Goal: Task Accomplishment & Management: Complete application form

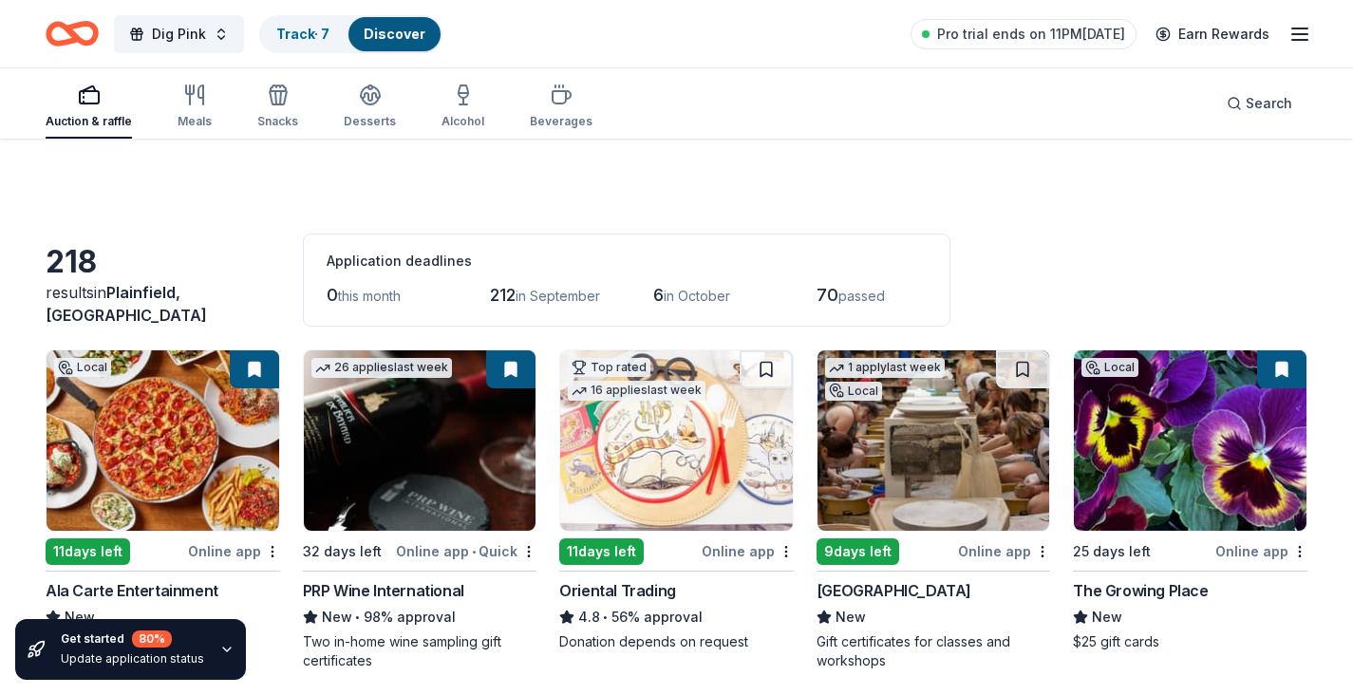
scroll to position [15525, 0]
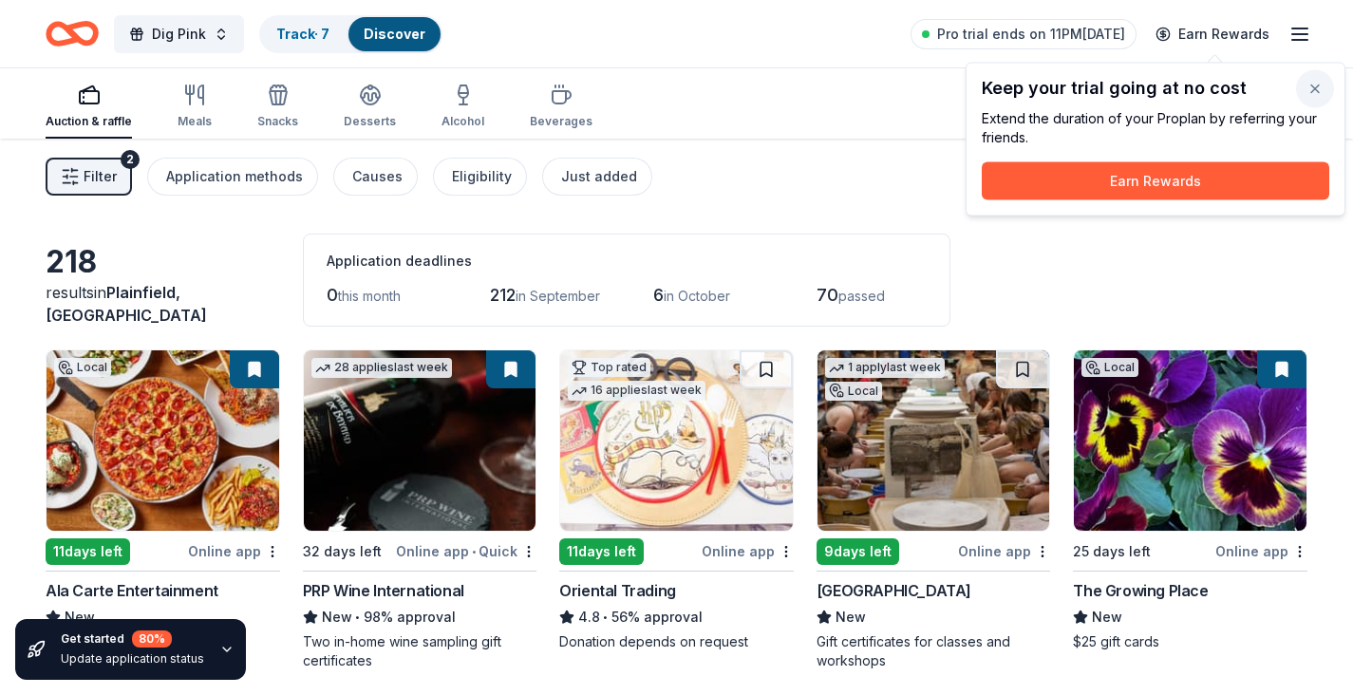
click at [1318, 92] on button "button" at bounding box center [1315, 89] width 38 height 38
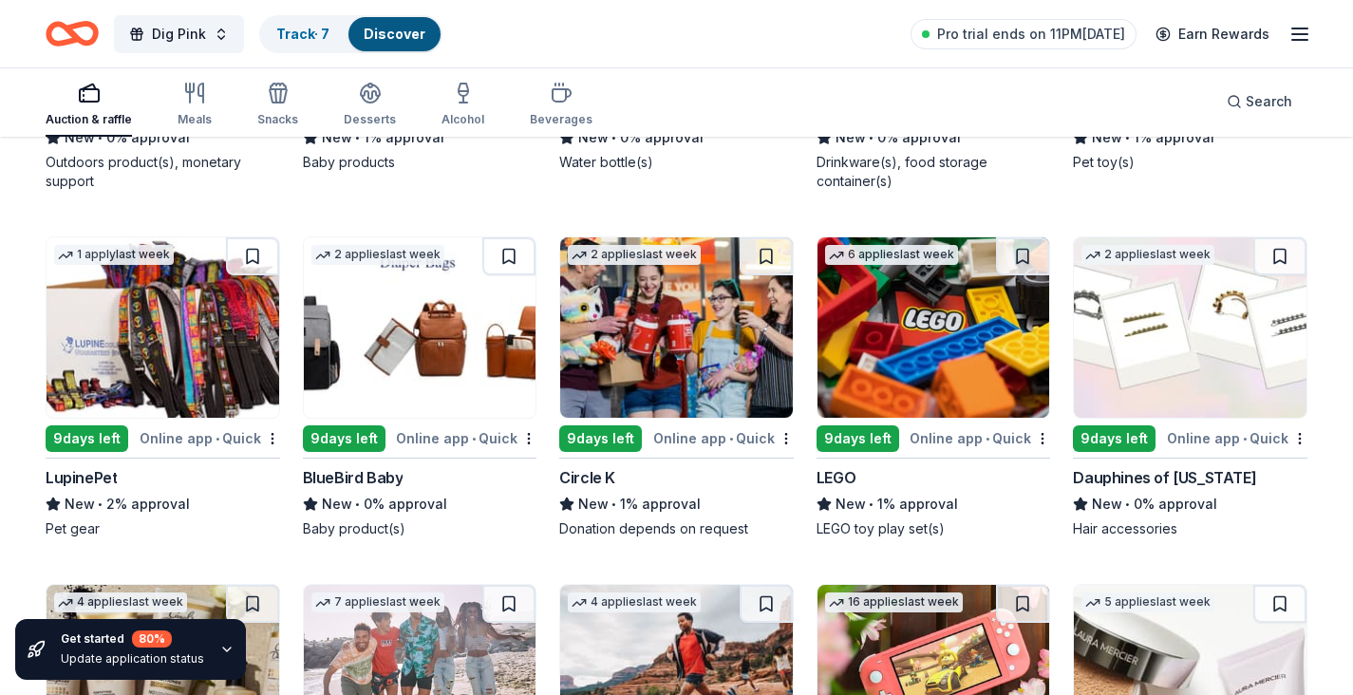
scroll to position [14600, 0]
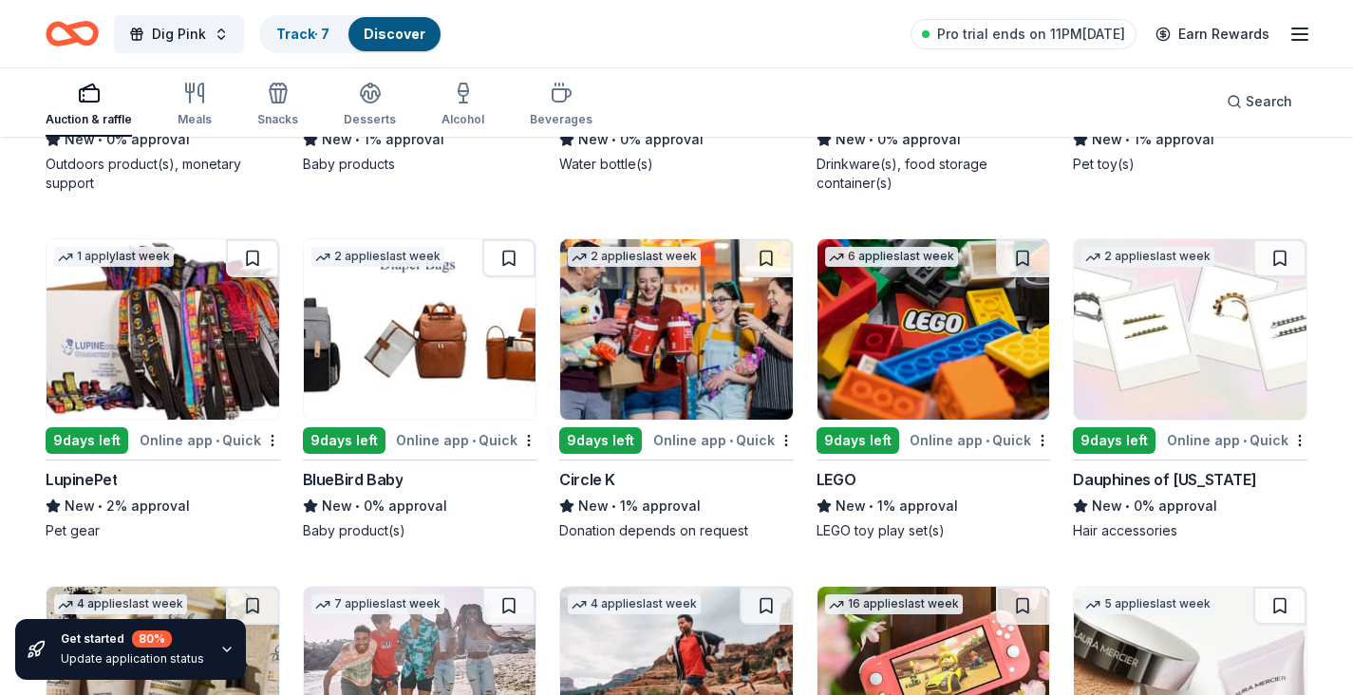
click at [412, 385] on img at bounding box center [420, 329] width 233 height 180
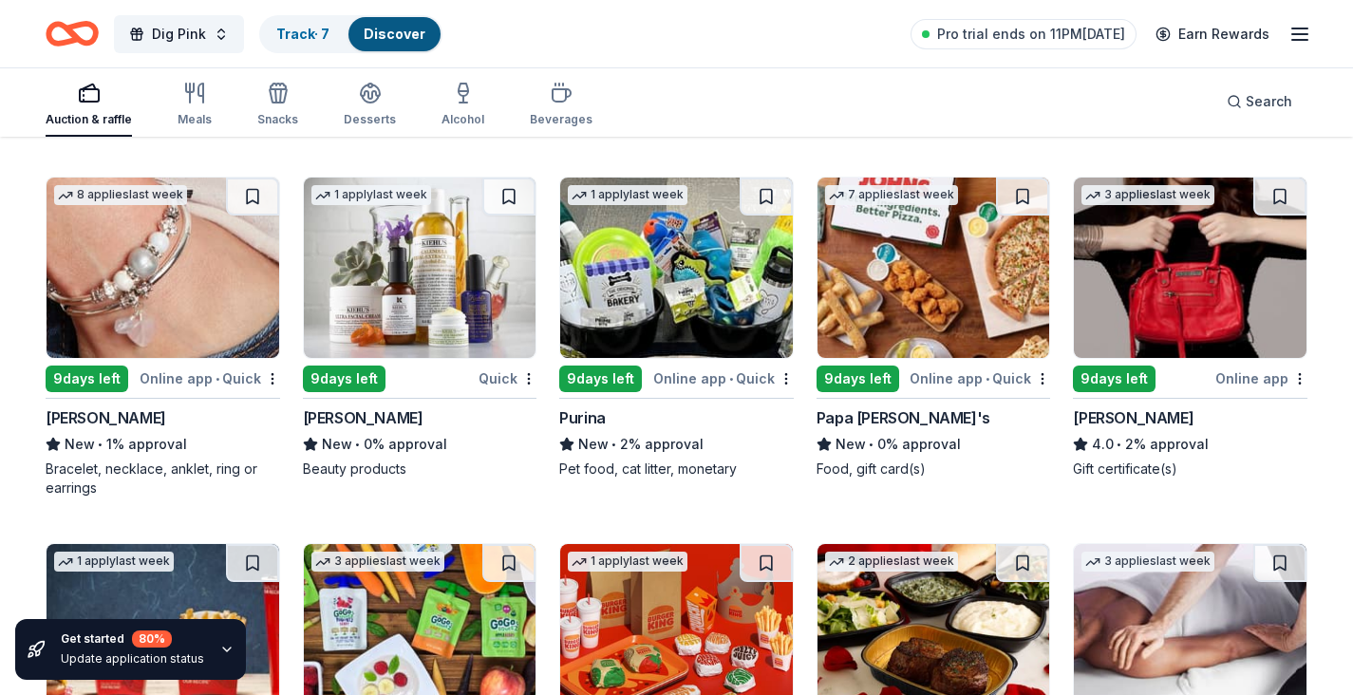
scroll to position [12109, 0]
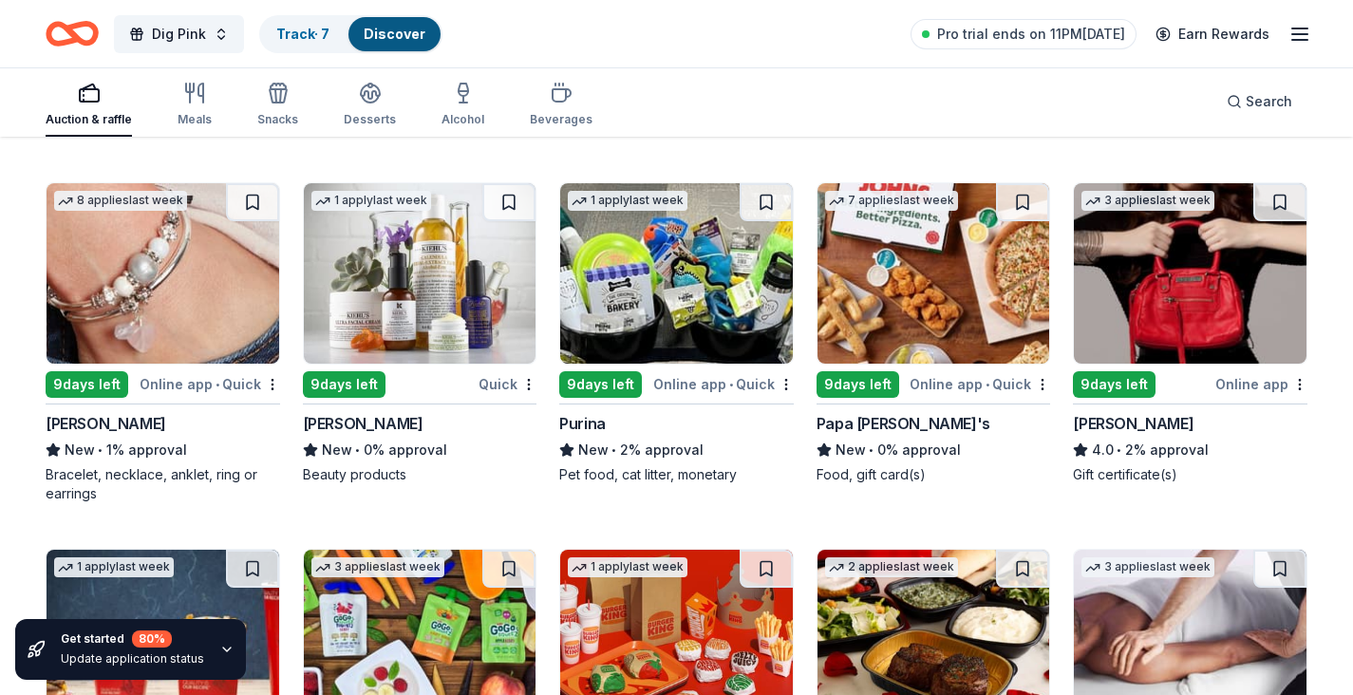
click at [399, 312] on img at bounding box center [420, 273] width 233 height 180
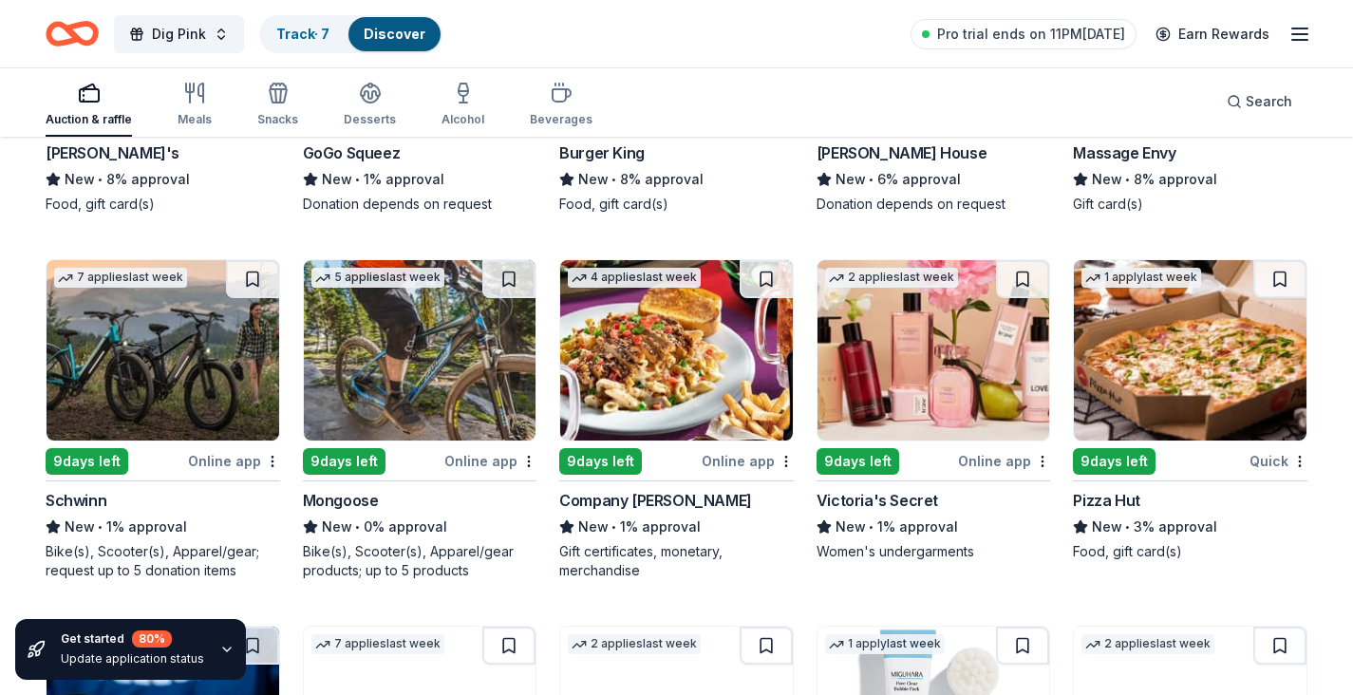
scroll to position [12752, 0]
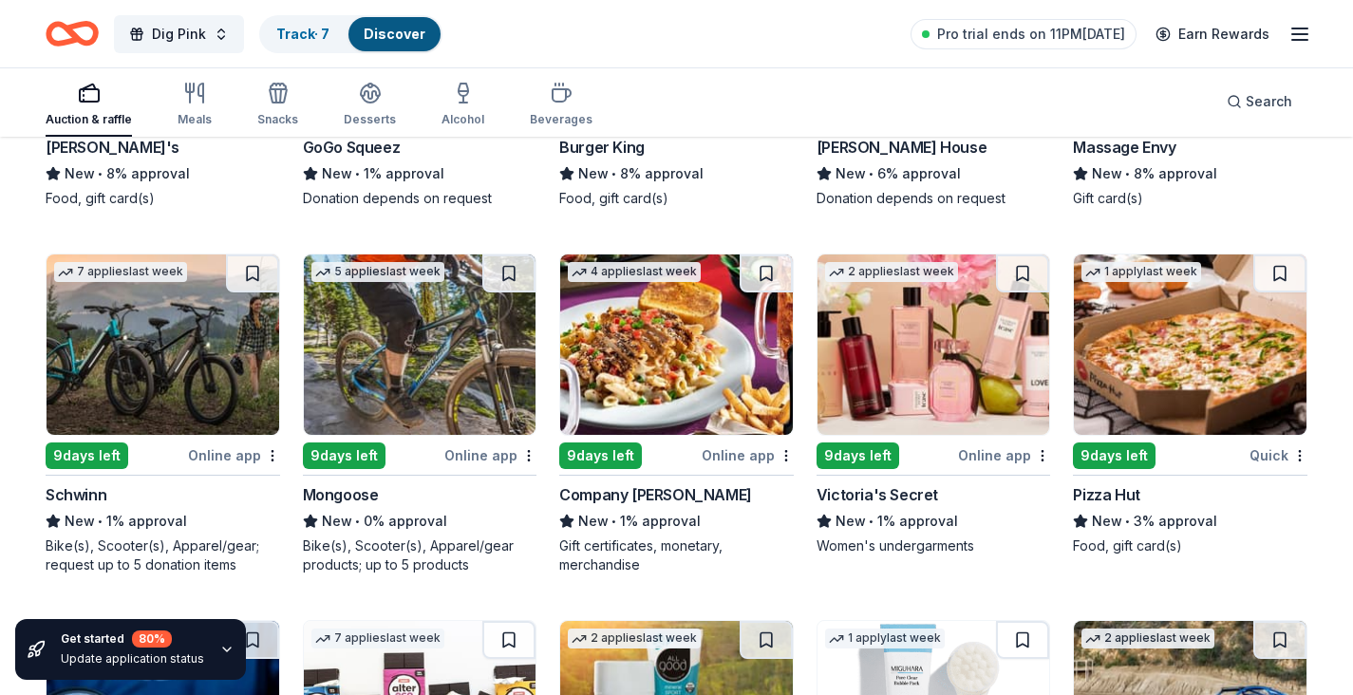
click at [693, 338] on img at bounding box center [676, 344] width 233 height 180
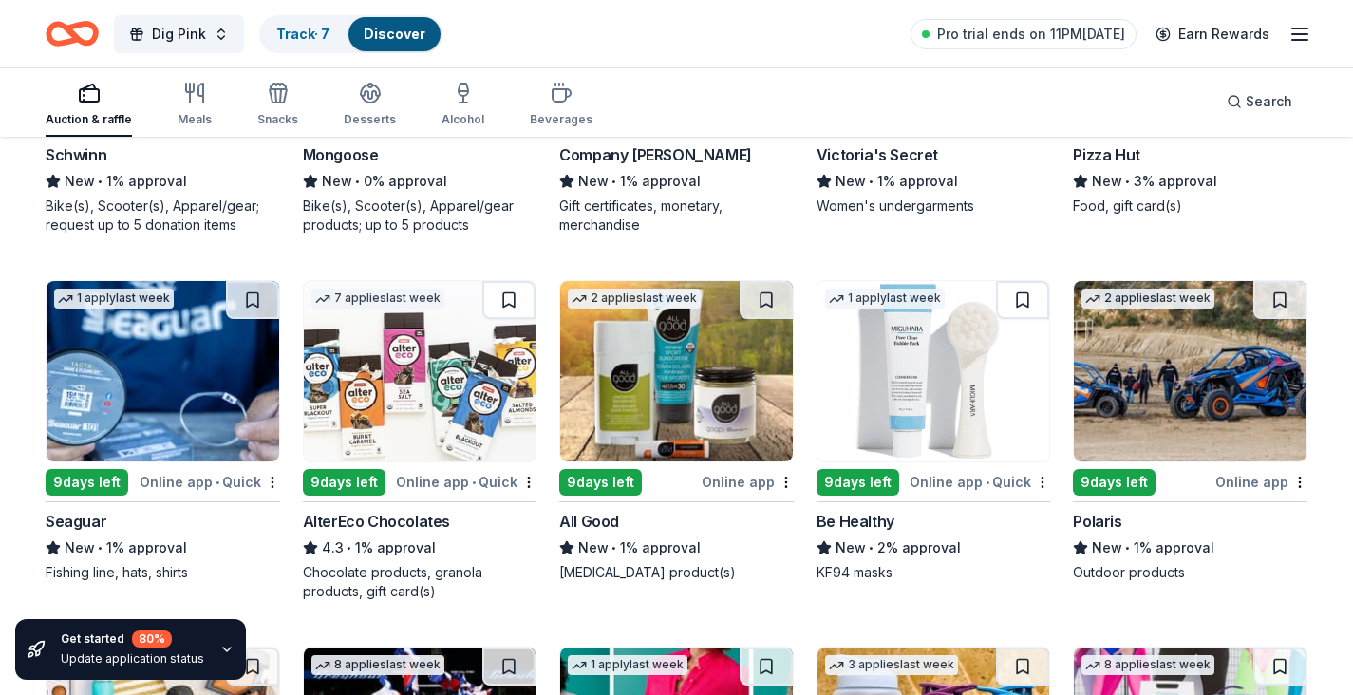
scroll to position [13116, 0]
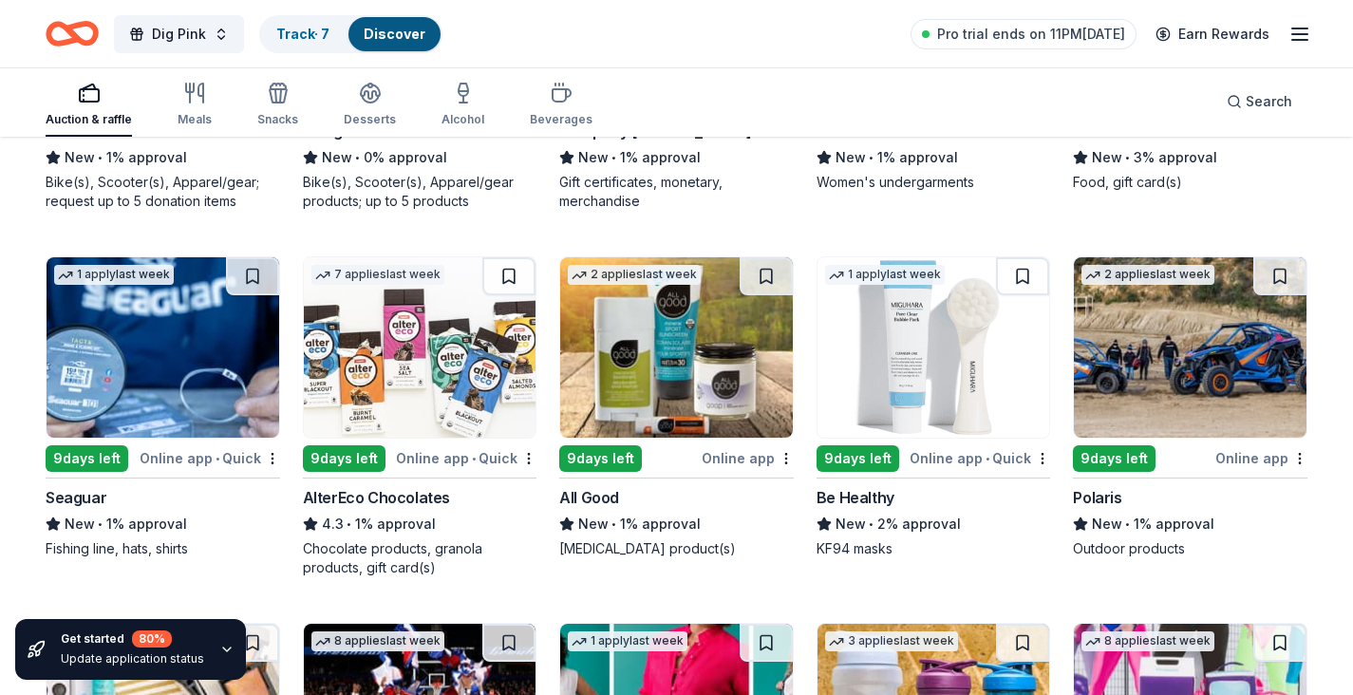
click at [1233, 369] on img at bounding box center [1190, 347] width 233 height 180
click at [293, 40] on link "Track · 7" at bounding box center [302, 34] width 53 height 16
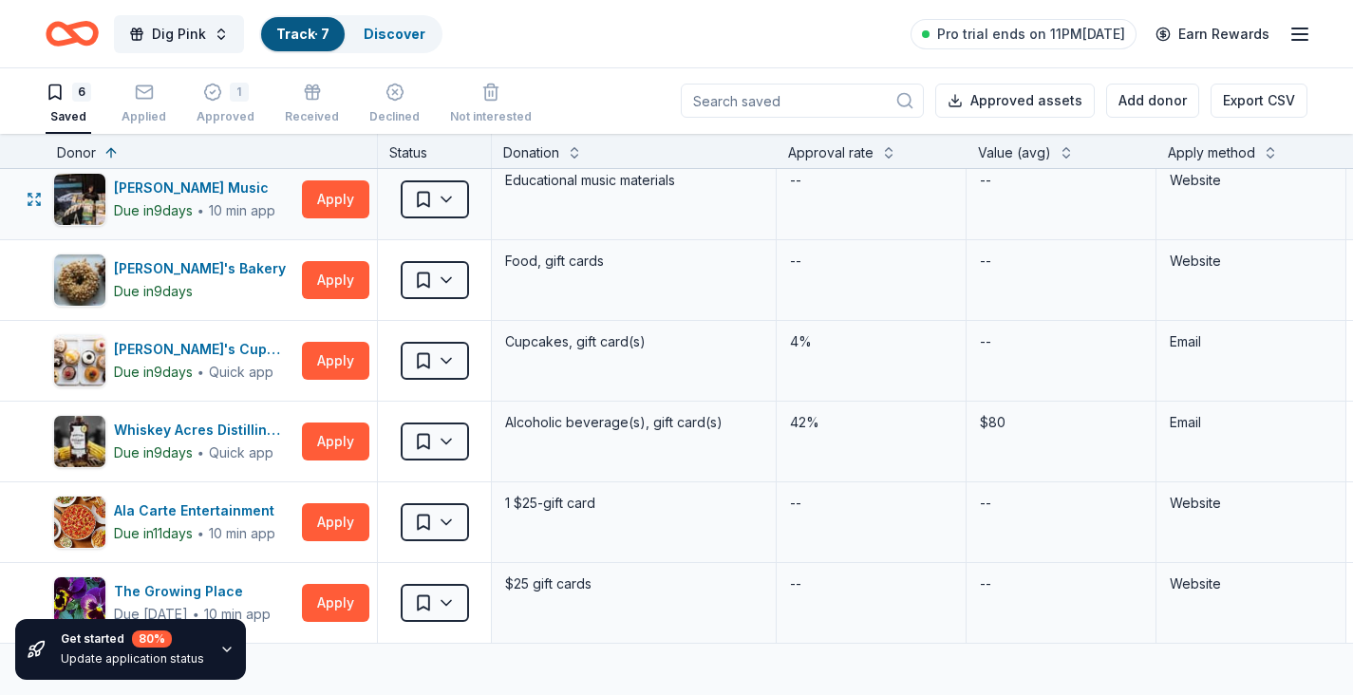
scroll to position [12, 0]
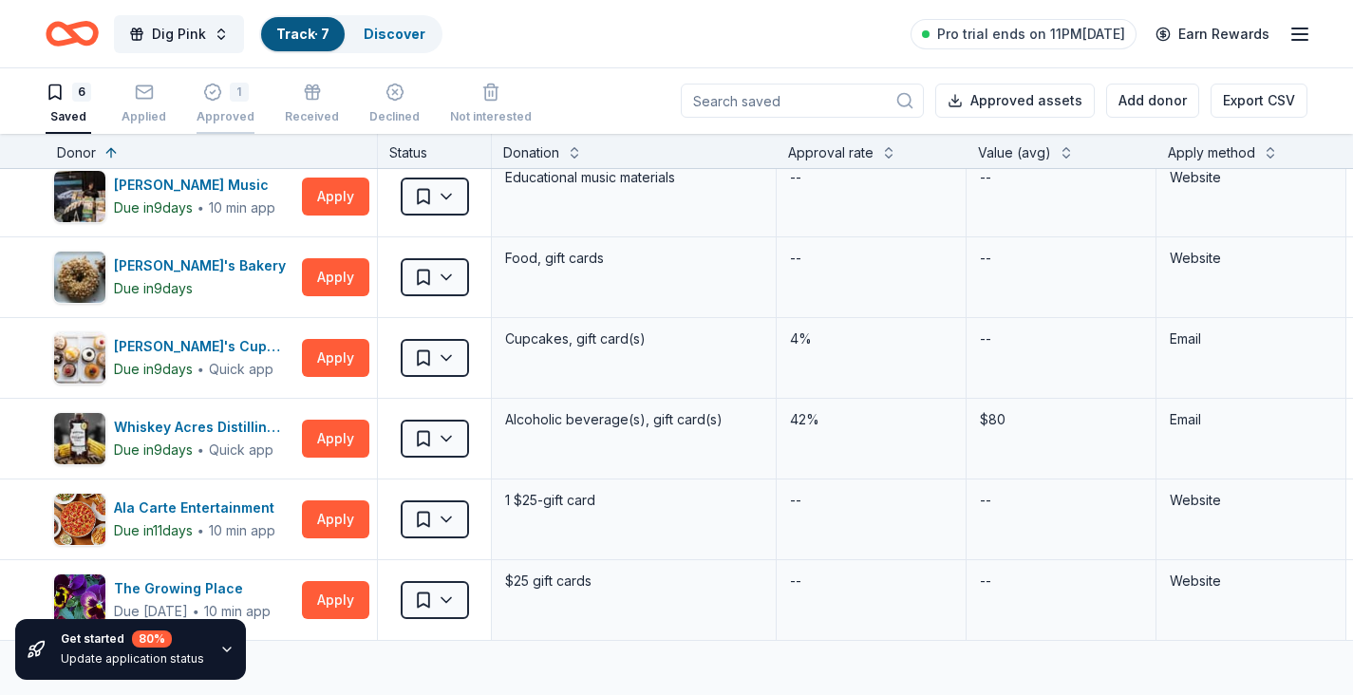
click at [215, 109] on div "Approved" at bounding box center [226, 116] width 58 height 15
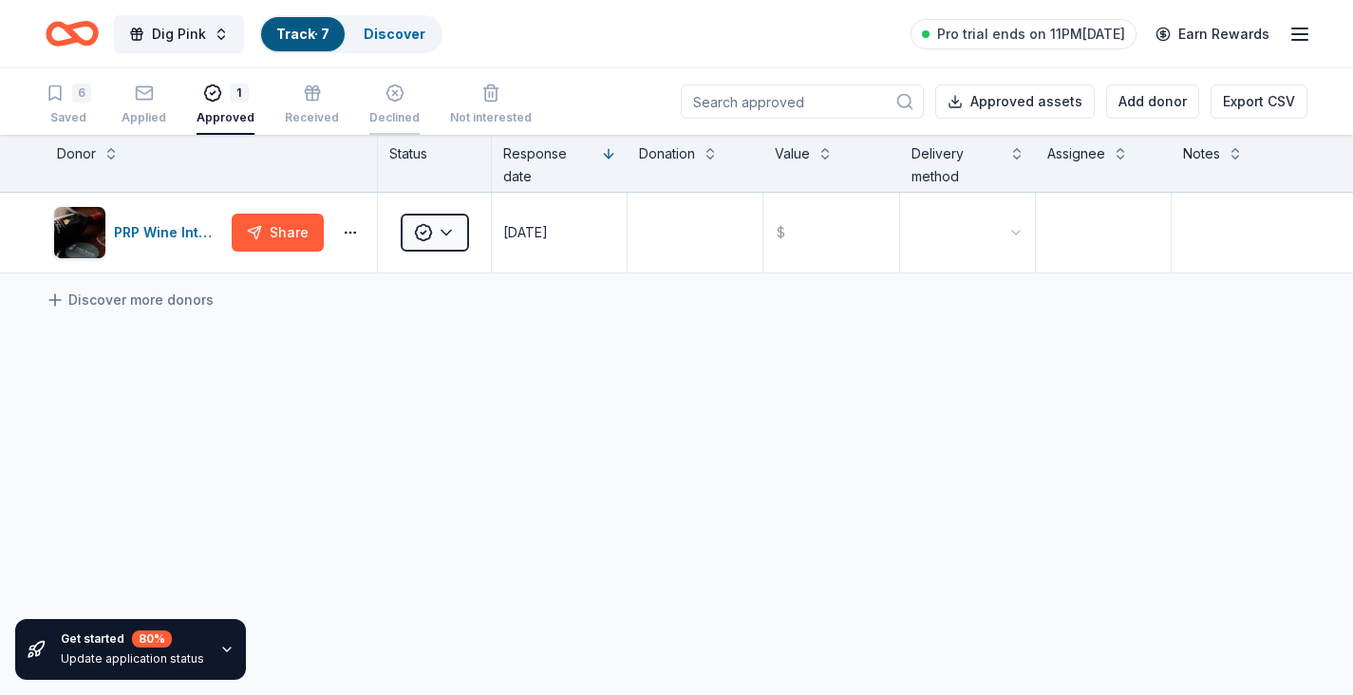
click at [383, 104] on div "Declined" at bounding box center [394, 105] width 50 height 42
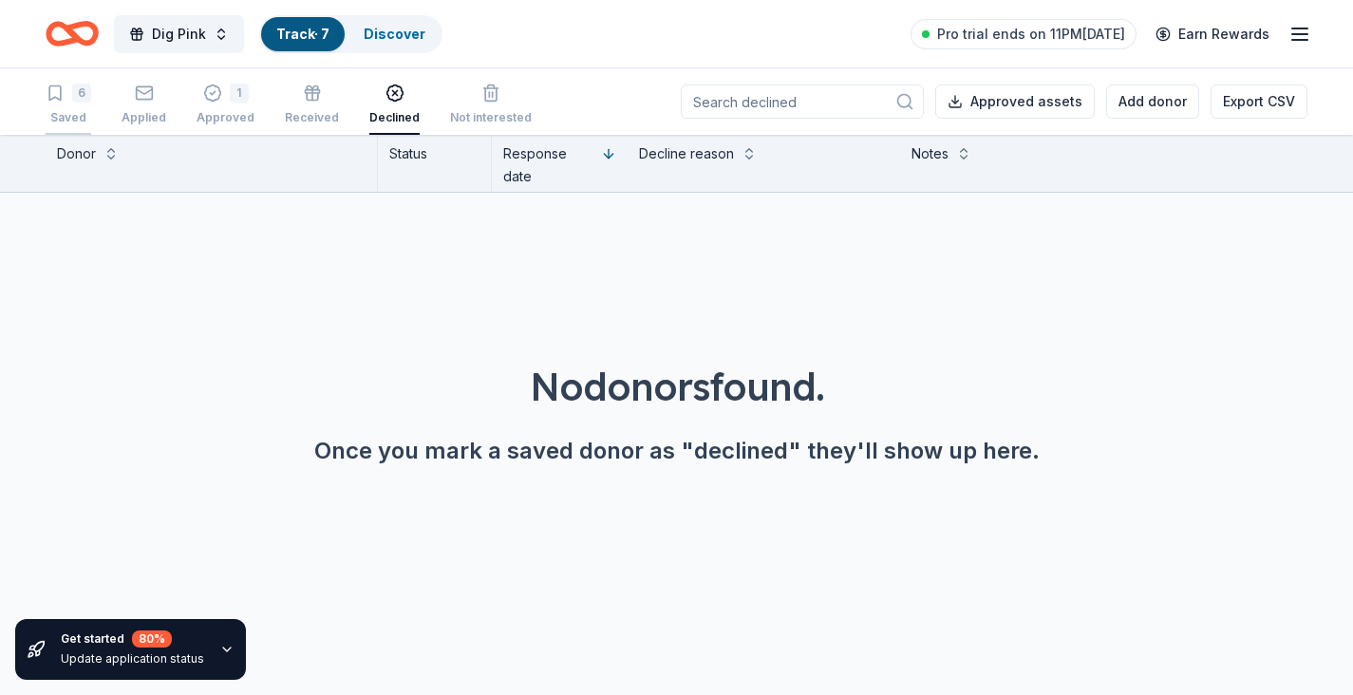
click at [68, 103] on div "6 Saved" at bounding box center [69, 105] width 46 height 42
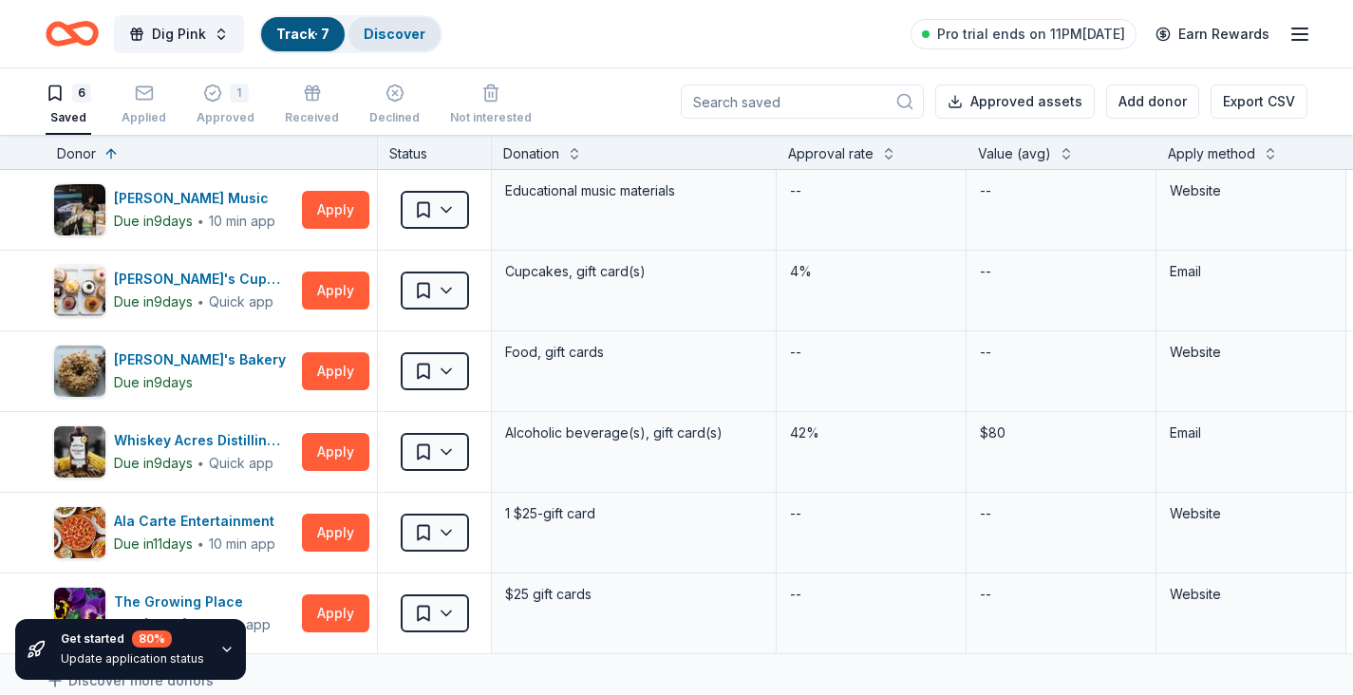
click at [391, 40] on link "Discover" at bounding box center [395, 34] width 62 height 16
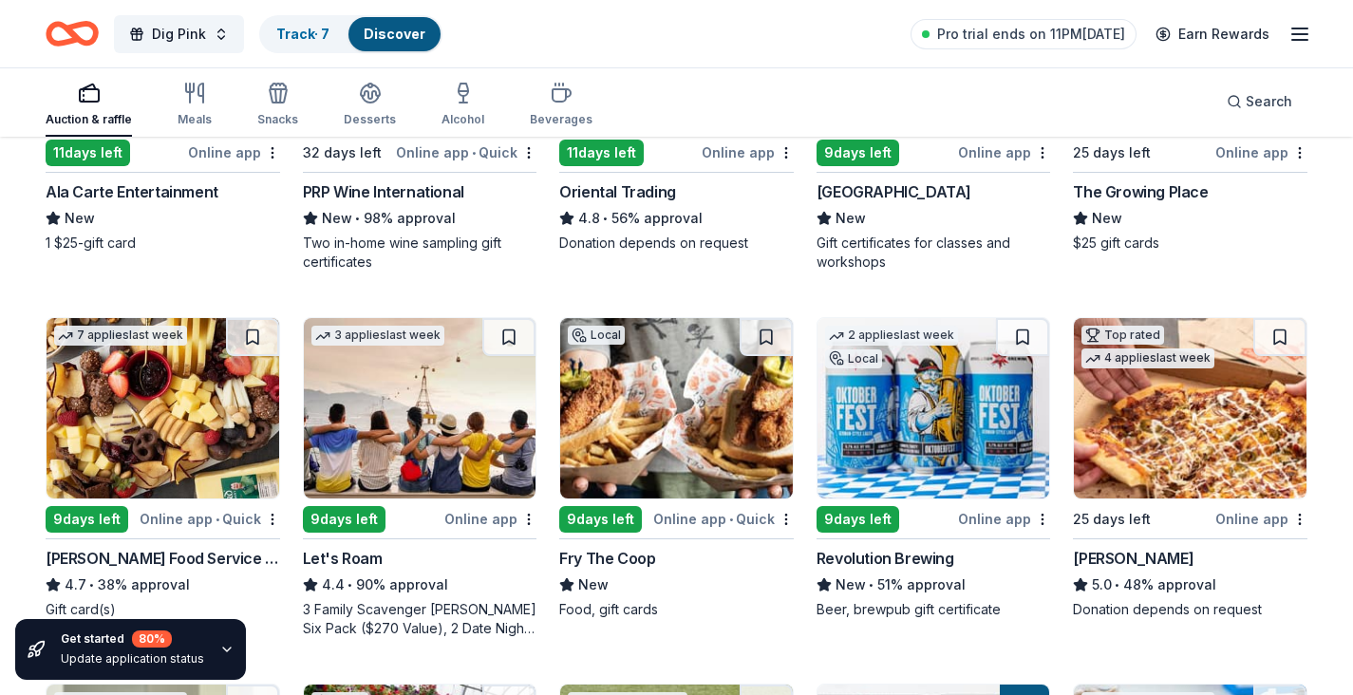
scroll to position [406, 0]
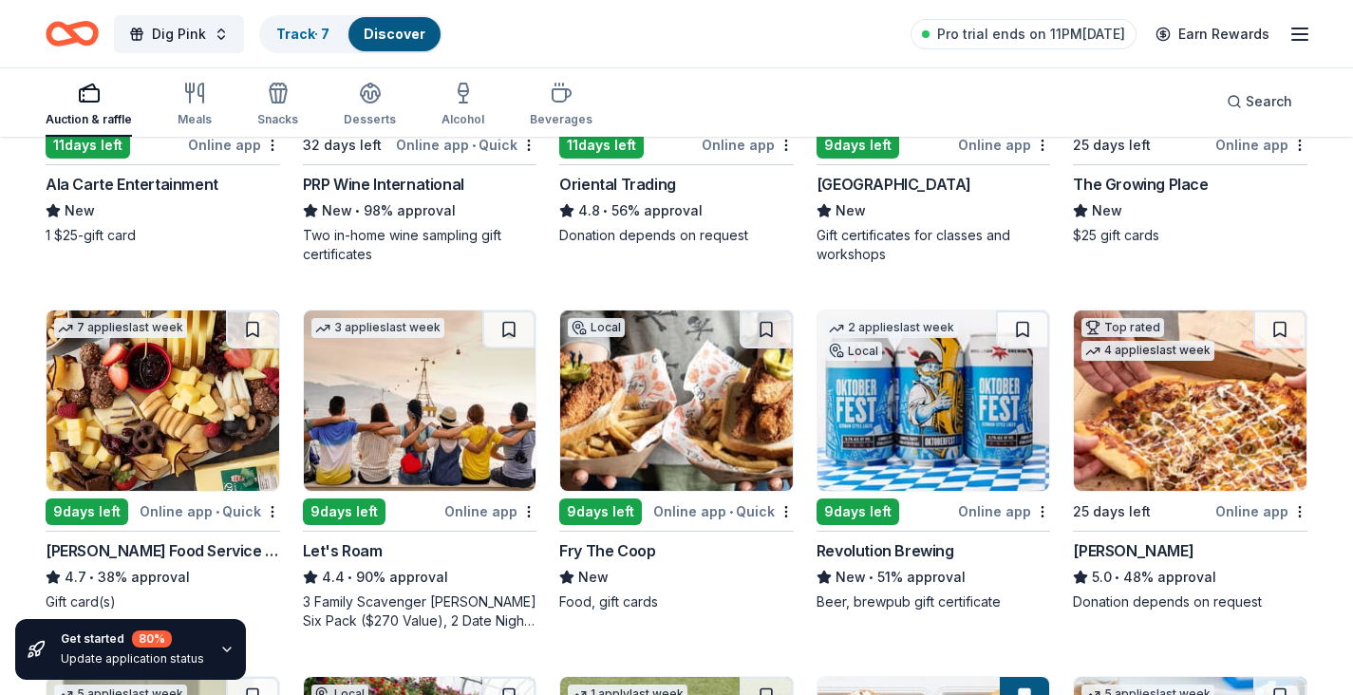
click at [196, 413] on img at bounding box center [163, 400] width 233 height 180
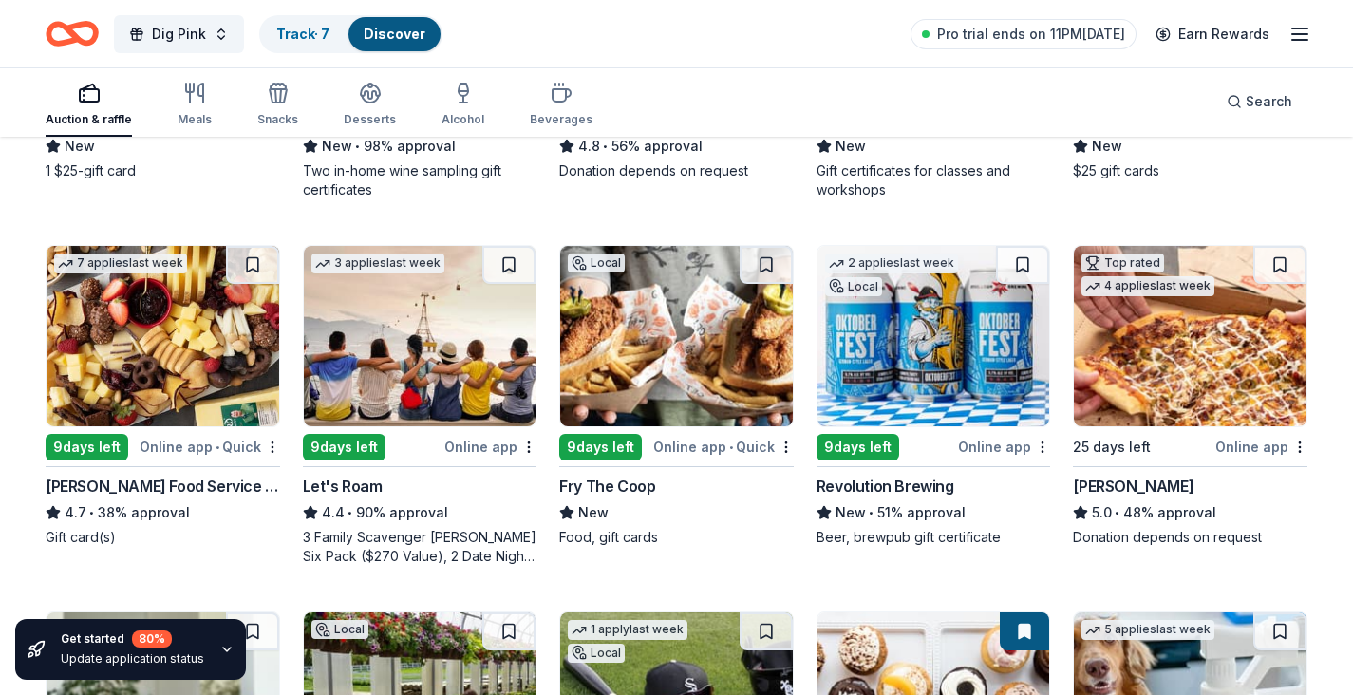
scroll to position [475, 0]
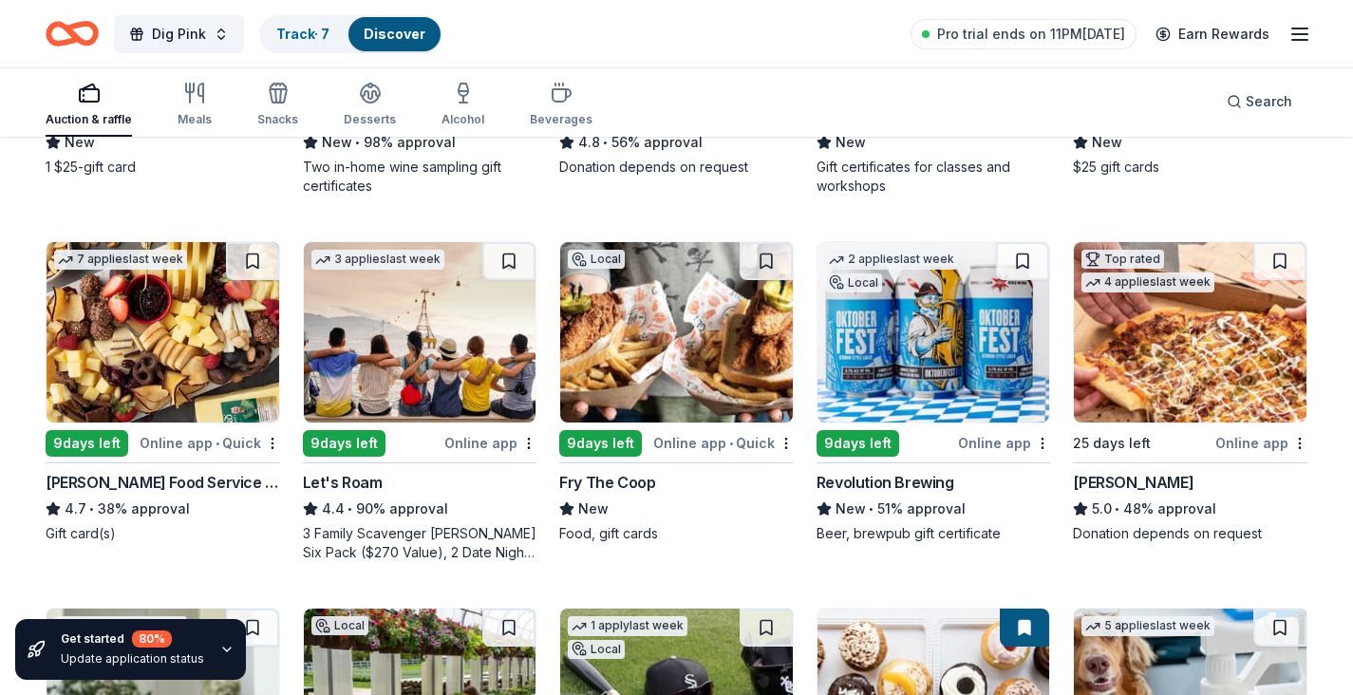
click at [1234, 337] on img at bounding box center [1190, 332] width 233 height 180
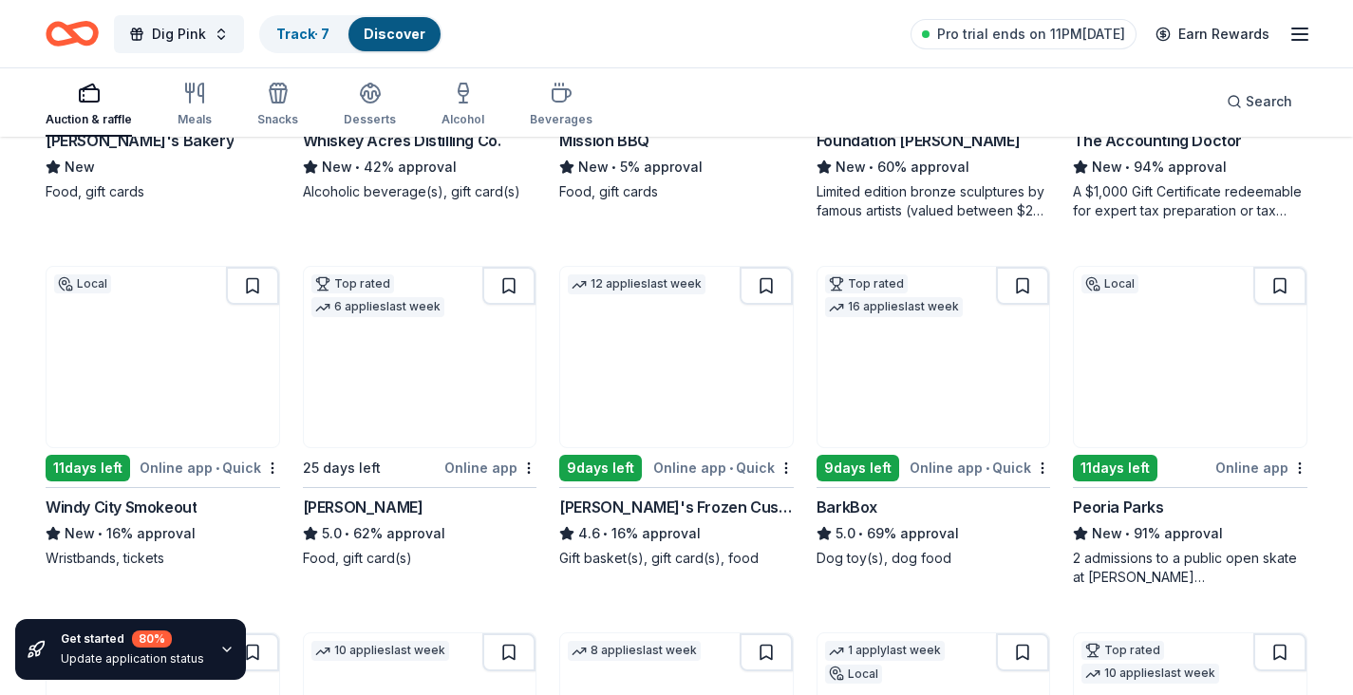
scroll to position [1587, 0]
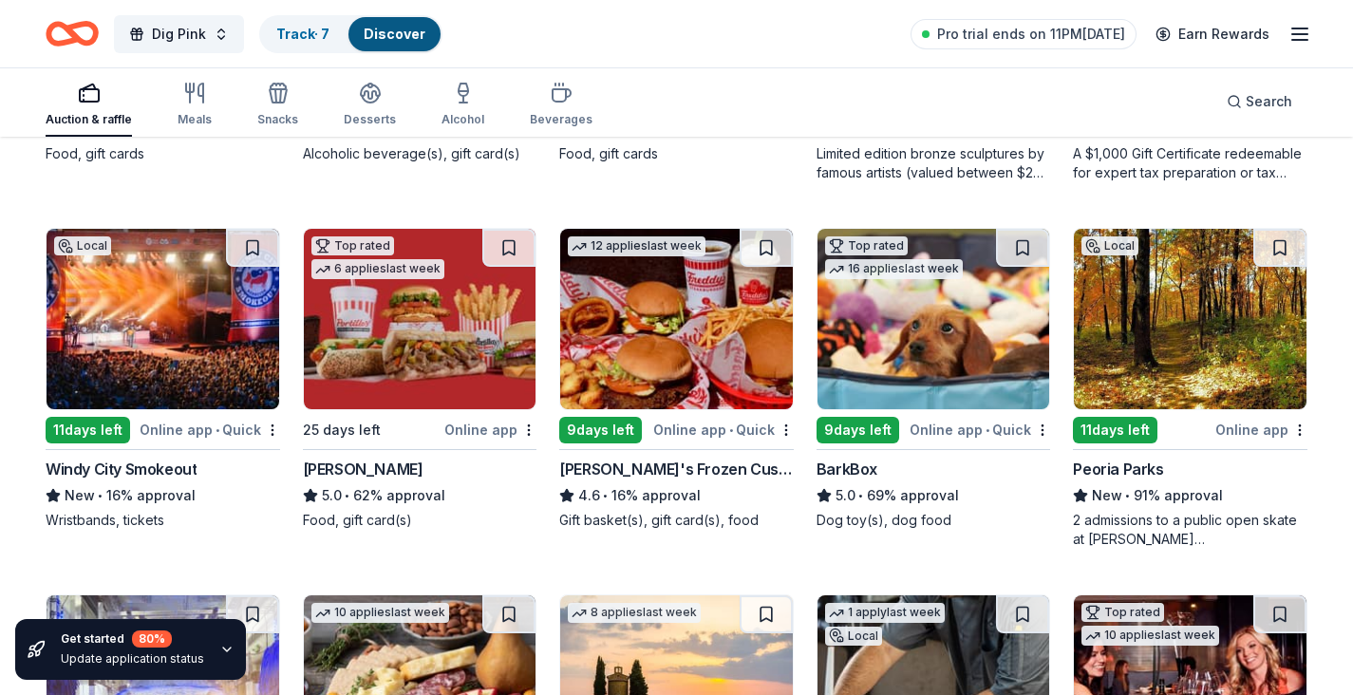
click at [676, 340] on img at bounding box center [676, 319] width 233 height 180
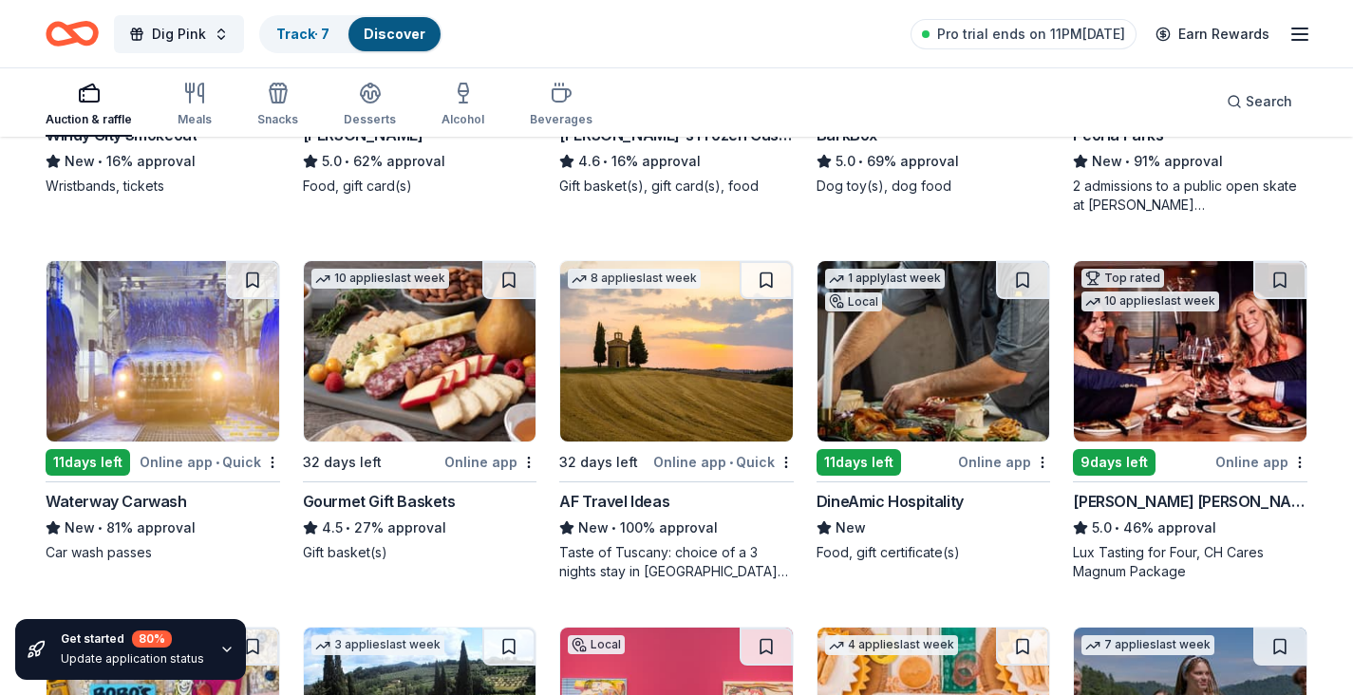
scroll to position [1930, 0]
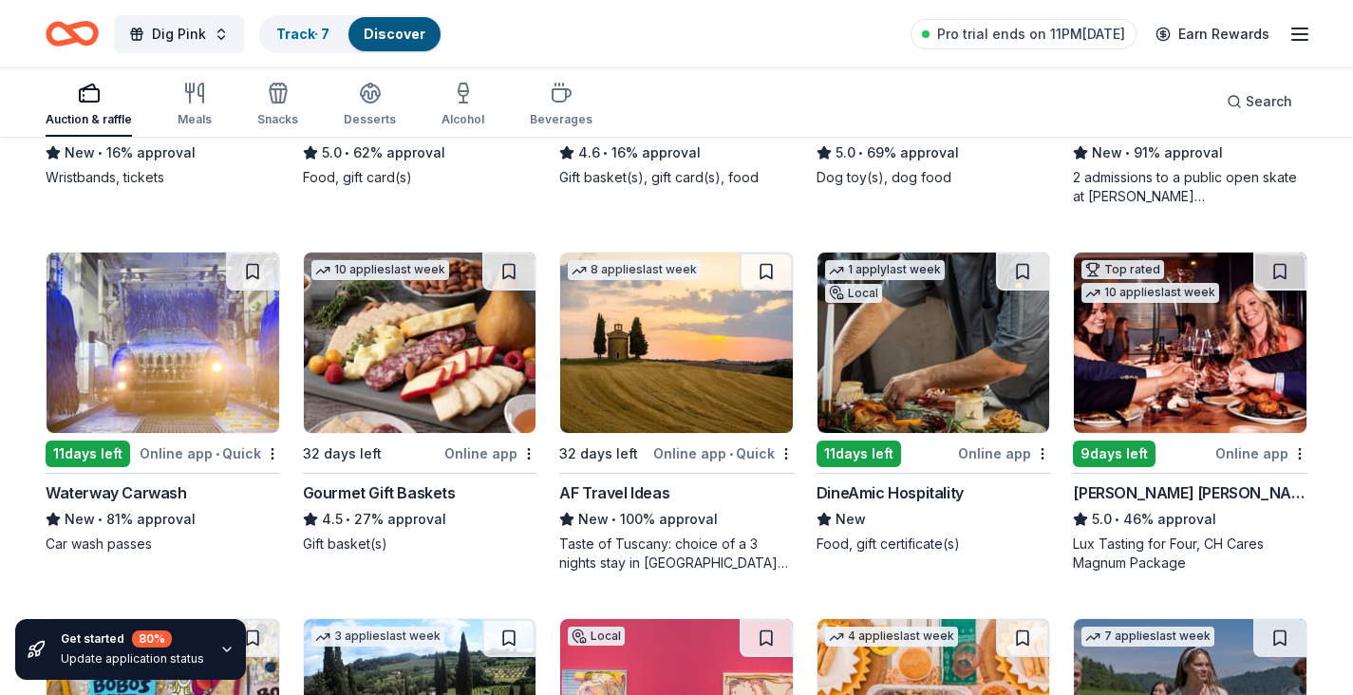
click at [197, 359] on img at bounding box center [163, 343] width 233 height 180
click at [425, 379] on img at bounding box center [420, 343] width 233 height 180
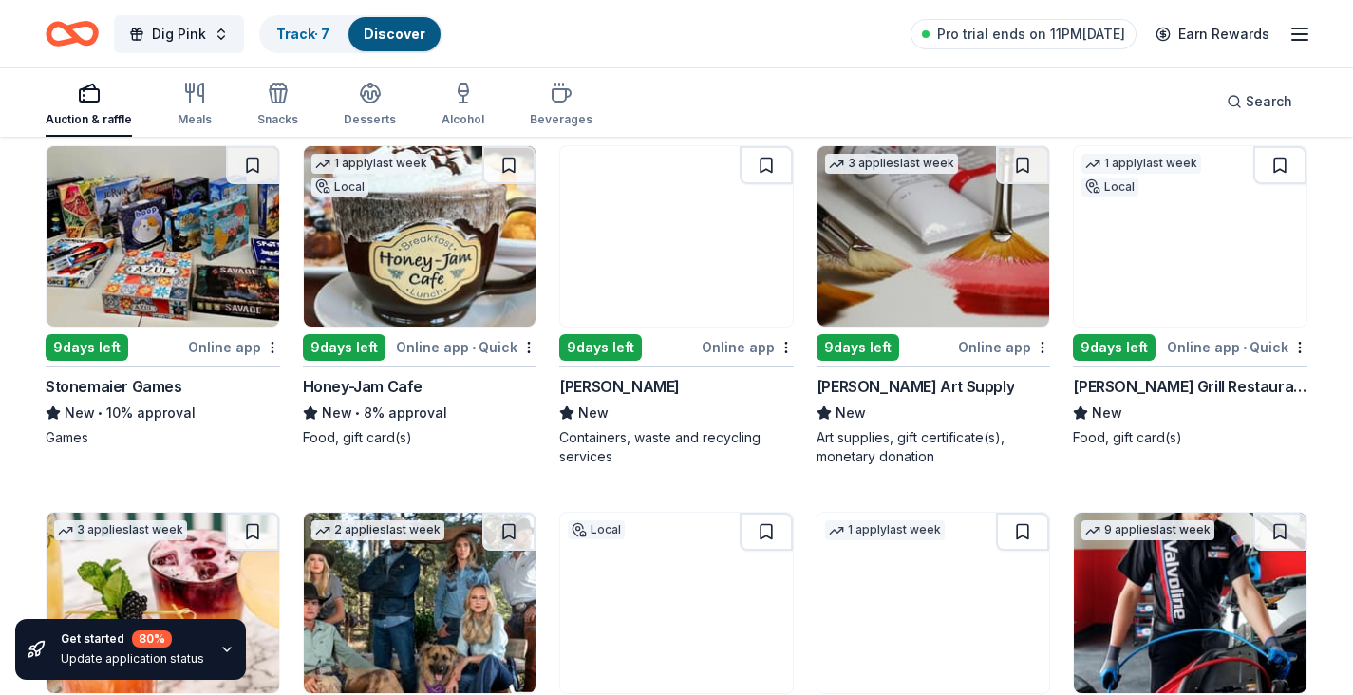
scroll to position [5315, 0]
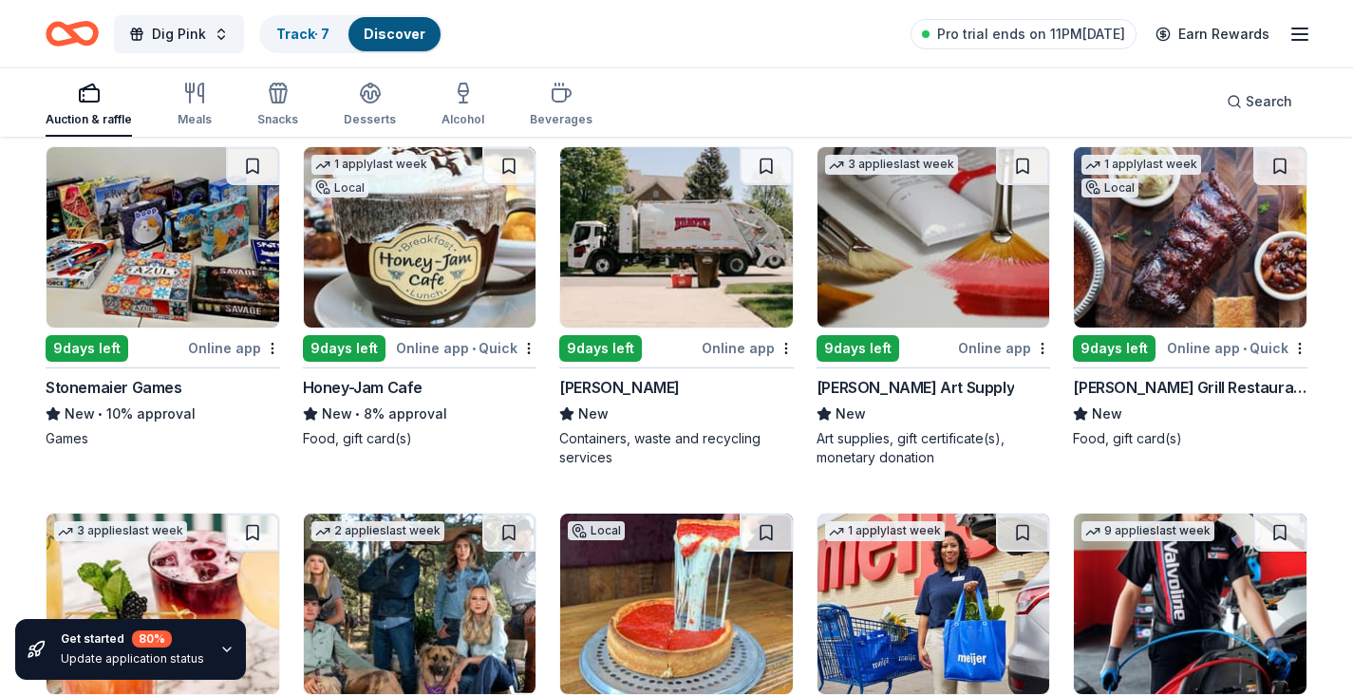
click at [1185, 291] on img at bounding box center [1190, 237] width 233 height 180
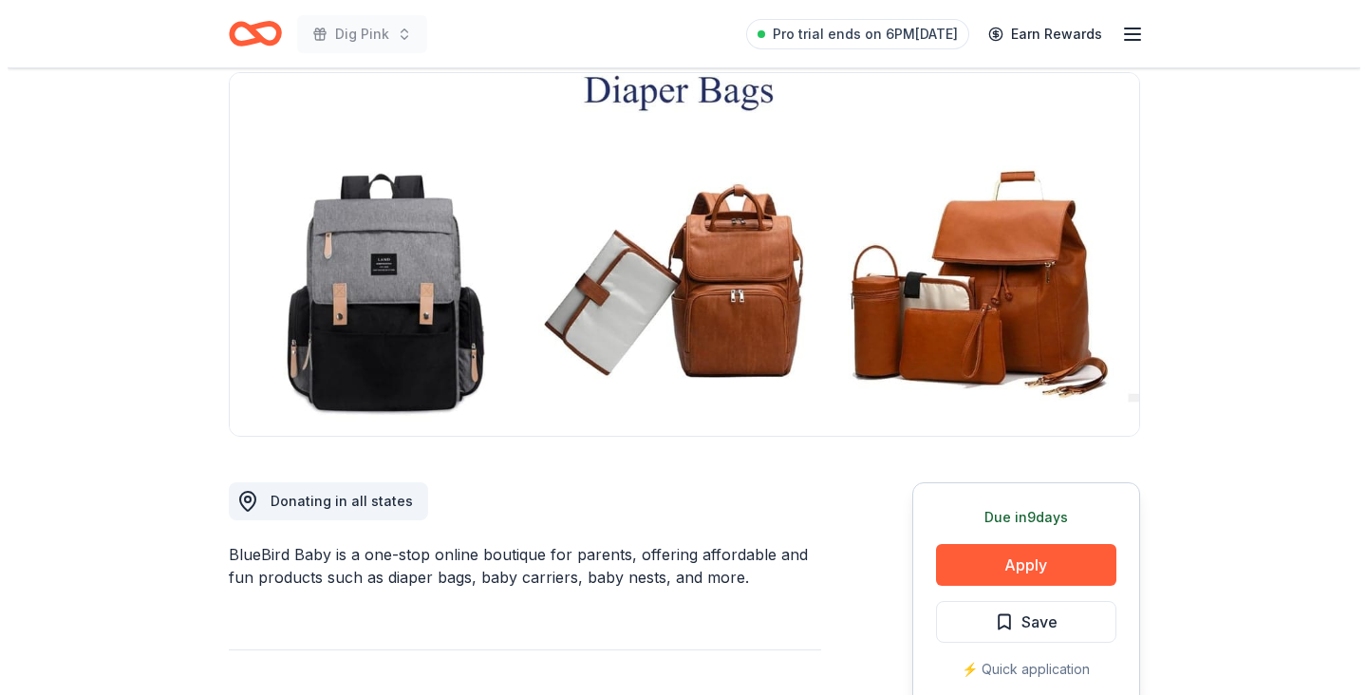
scroll to position [147, 0]
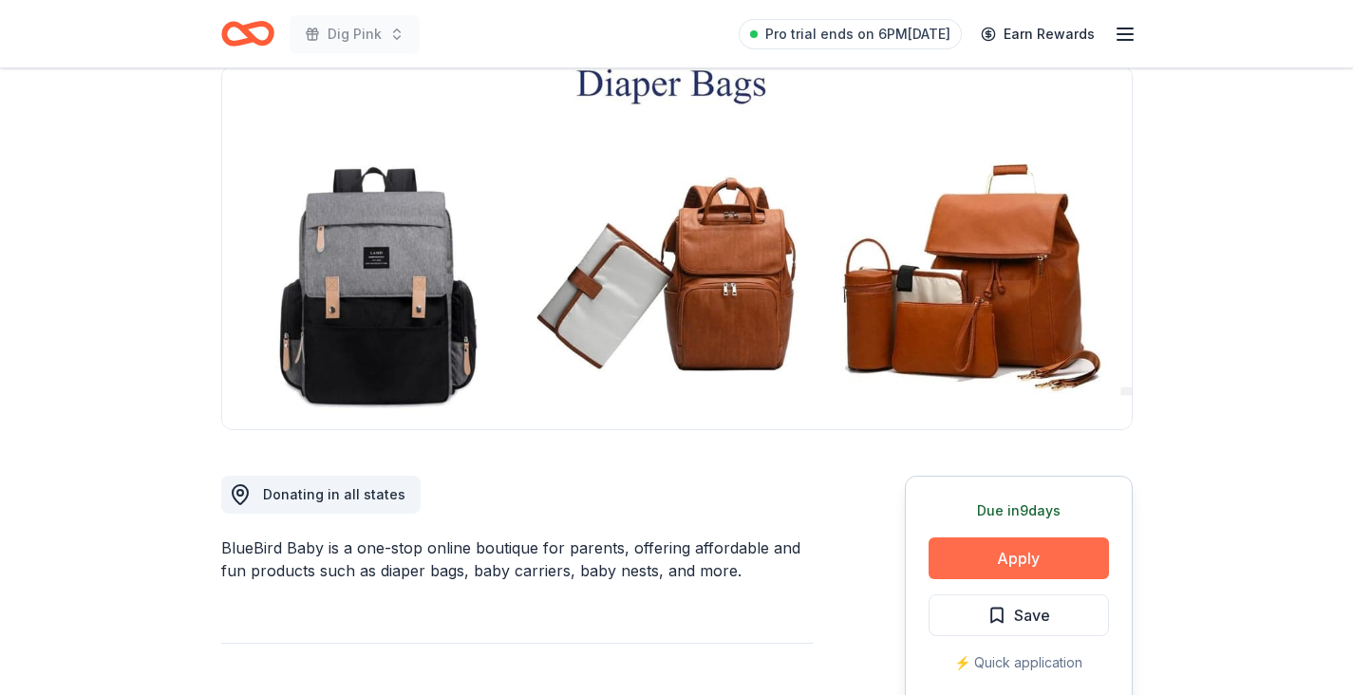
click at [998, 554] on button "Apply" at bounding box center [1019, 558] width 180 height 42
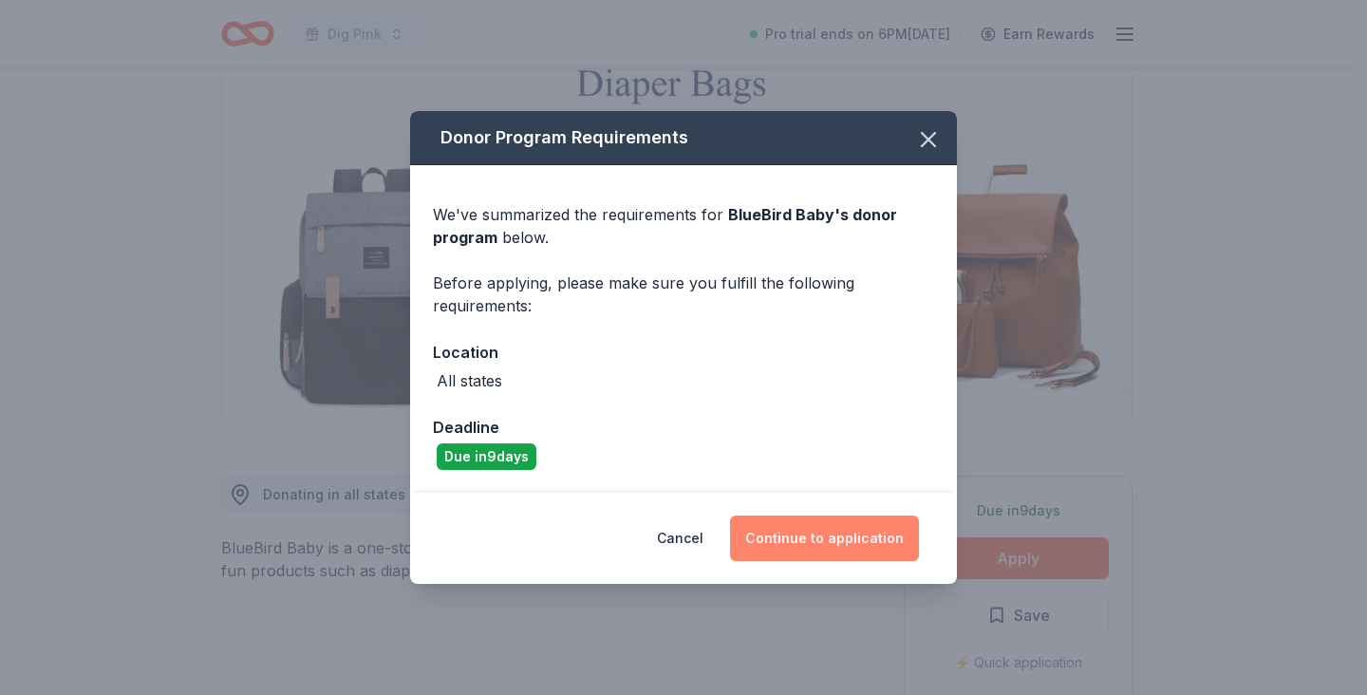
click at [810, 527] on button "Continue to application" at bounding box center [824, 539] width 189 height 46
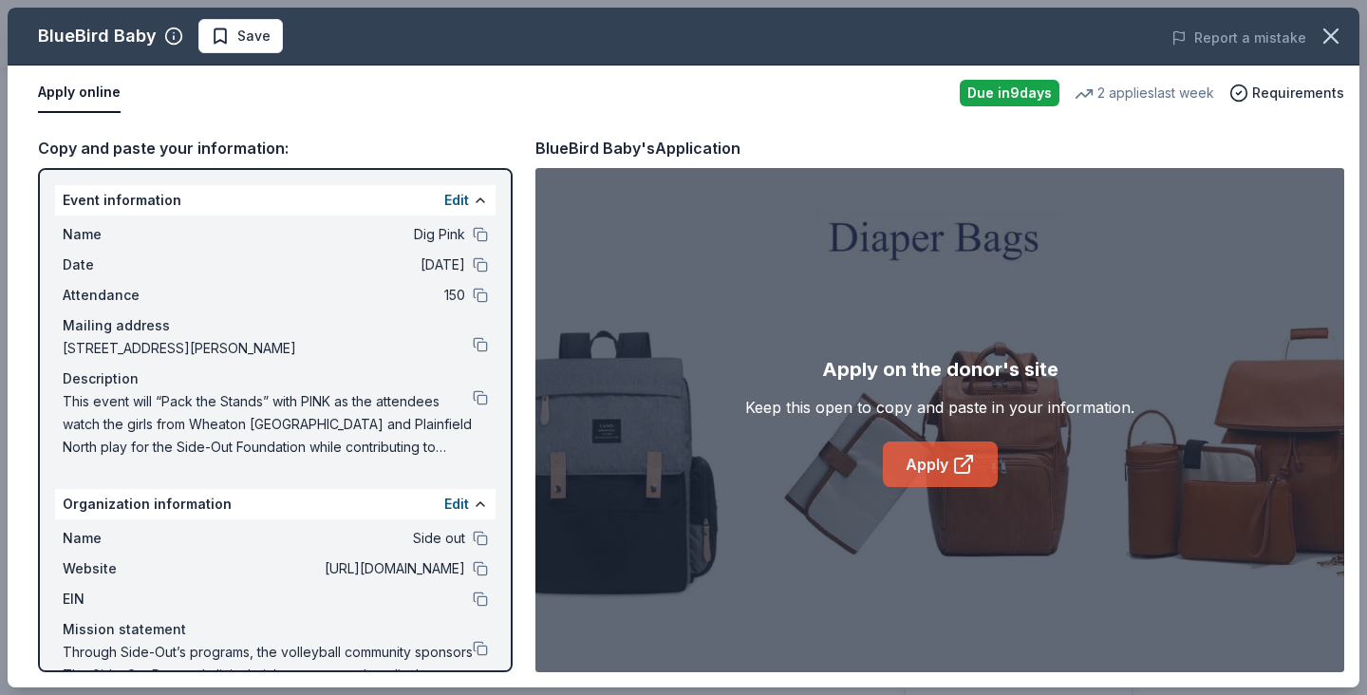
click at [930, 472] on link "Apply" at bounding box center [940, 464] width 115 height 46
click at [473, 391] on button at bounding box center [480, 397] width 15 height 15
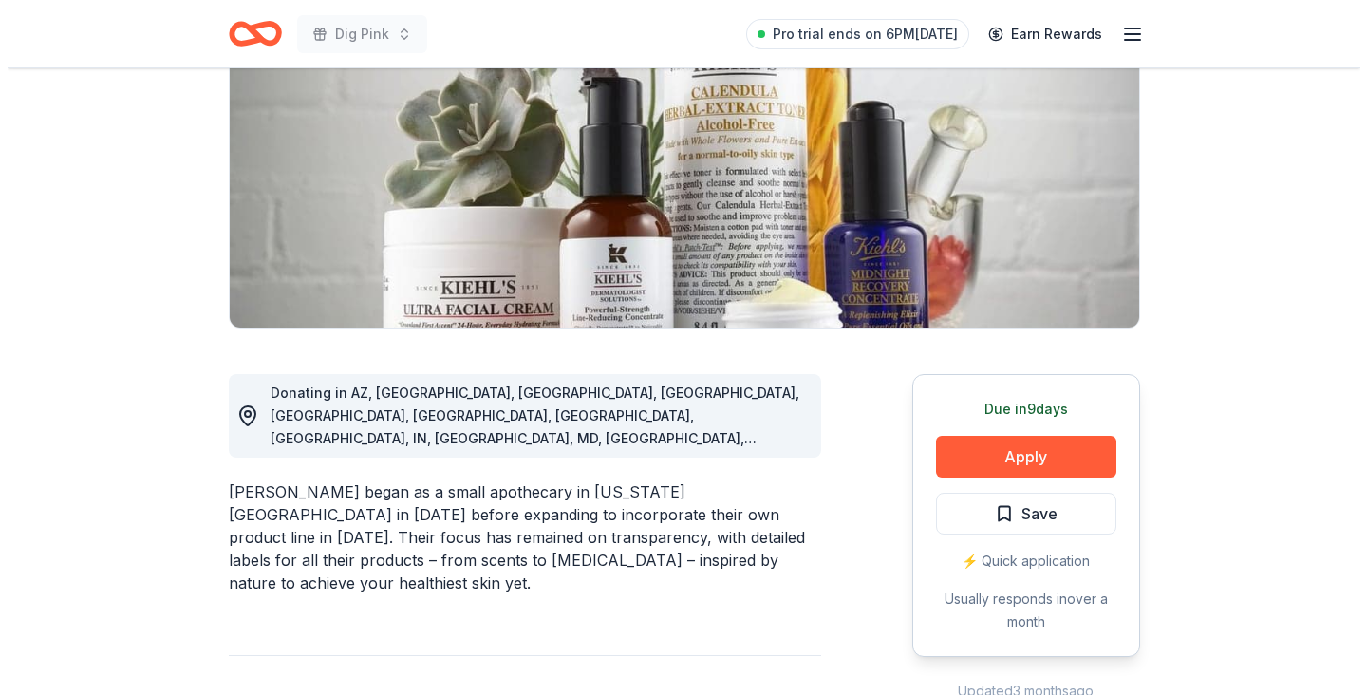
scroll to position [289, 0]
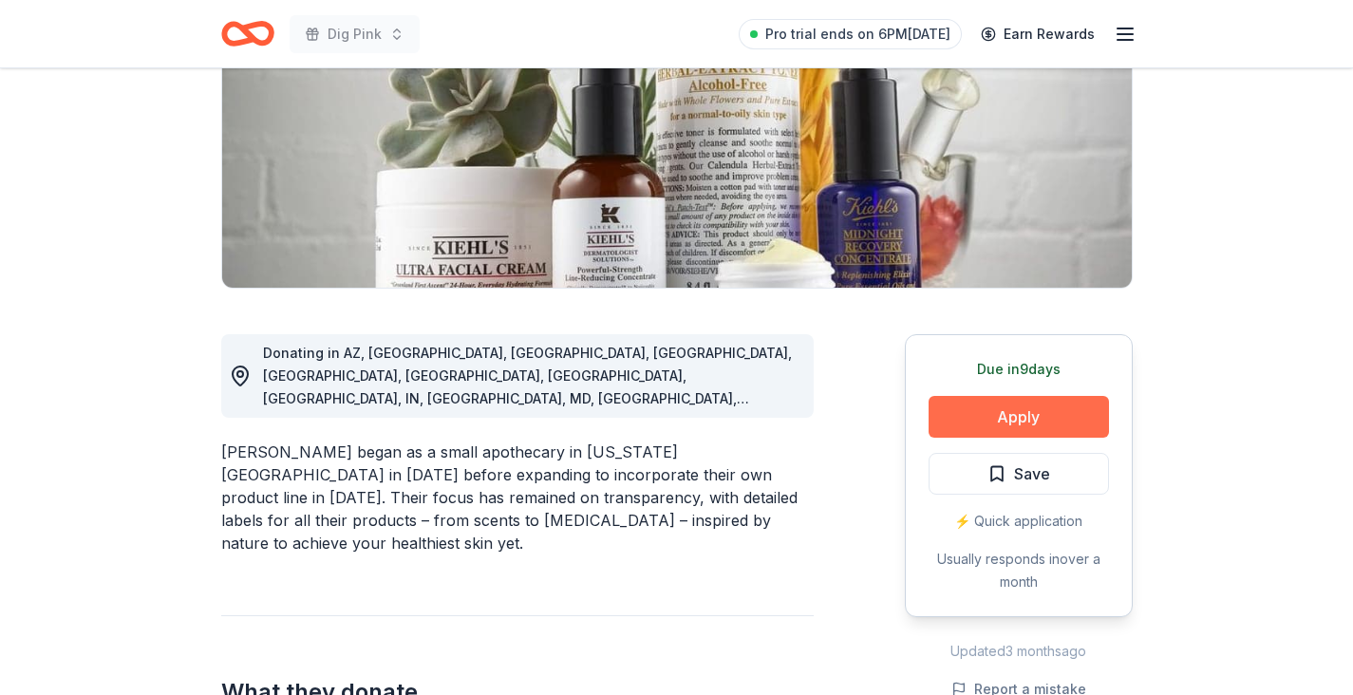
click at [987, 422] on button "Apply" at bounding box center [1019, 417] width 180 height 42
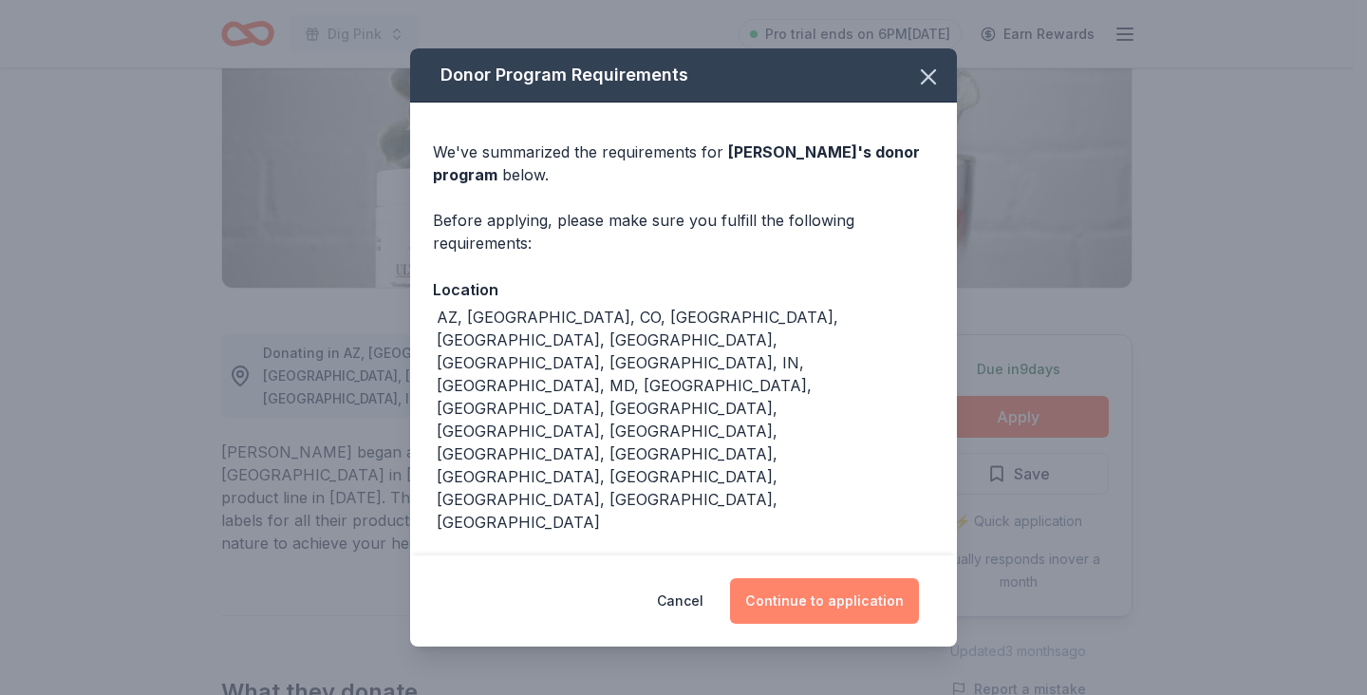
click at [833, 595] on button "Continue to application" at bounding box center [824, 601] width 189 height 46
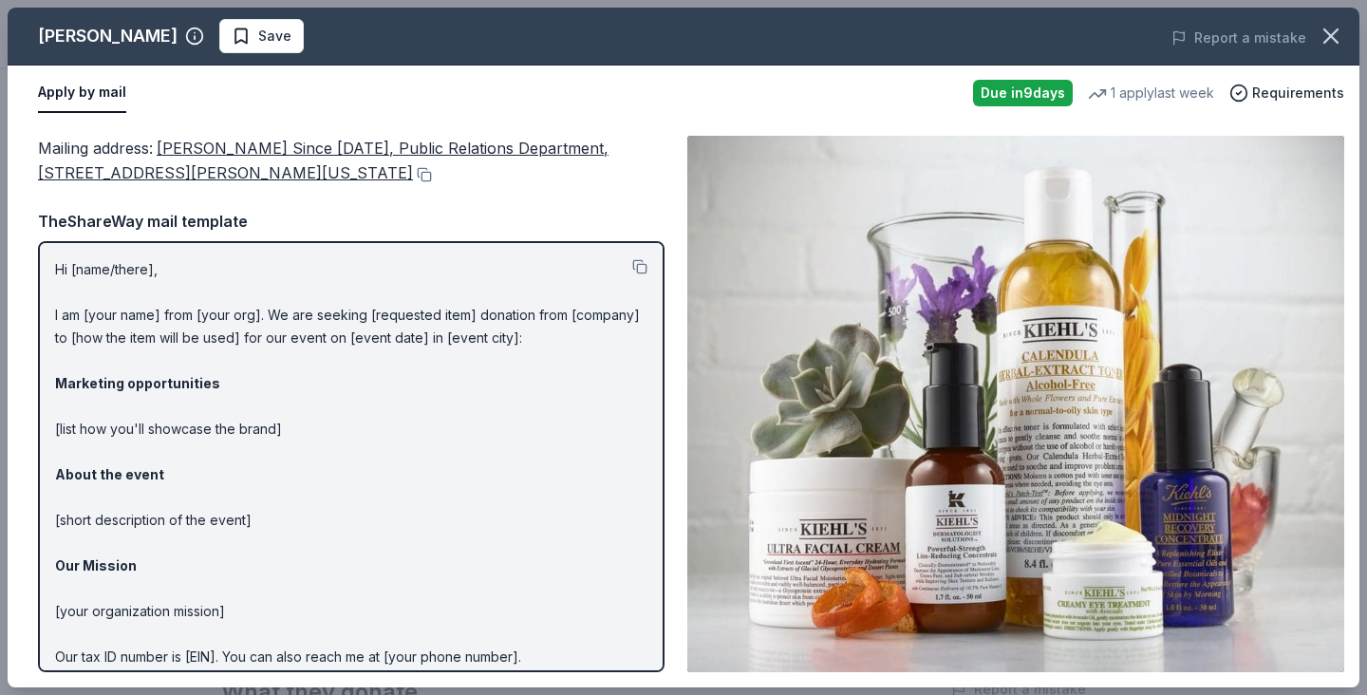
scroll to position [82, 0]
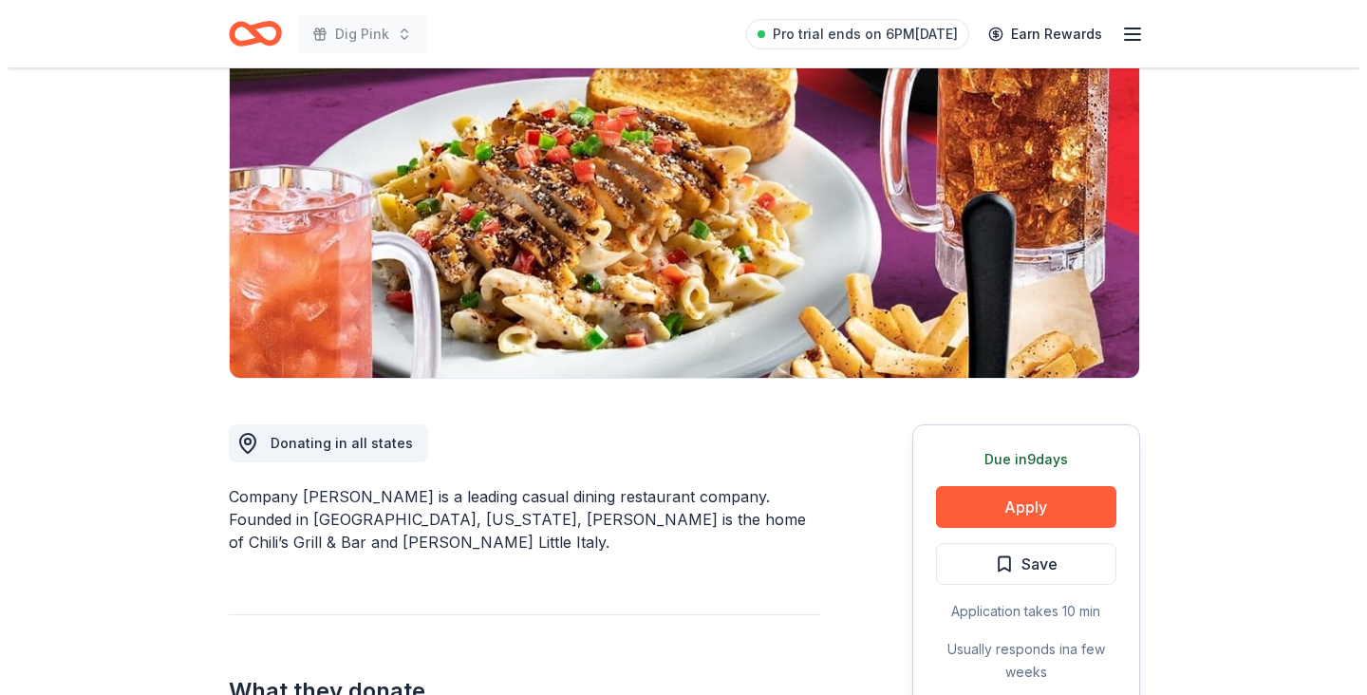
scroll to position [205, 0]
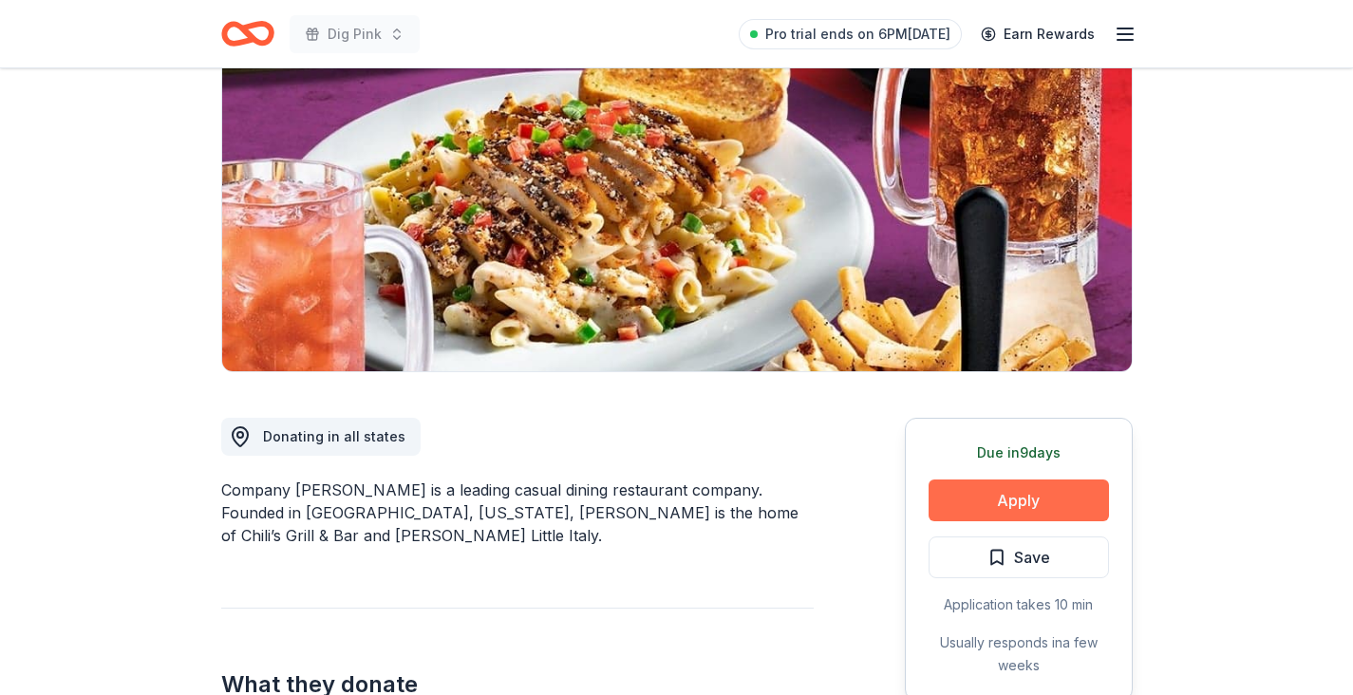
click at [1017, 495] on button "Apply" at bounding box center [1019, 500] width 180 height 42
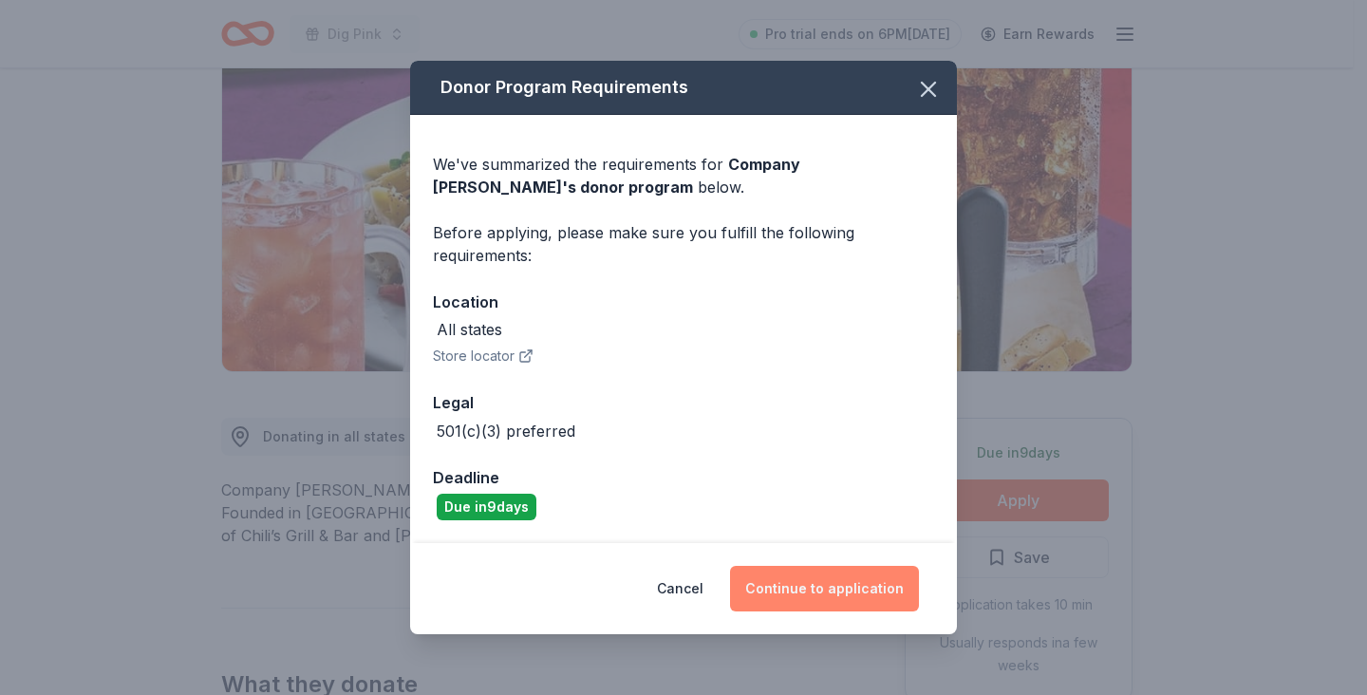
click at [836, 591] on button "Continue to application" at bounding box center [824, 589] width 189 height 46
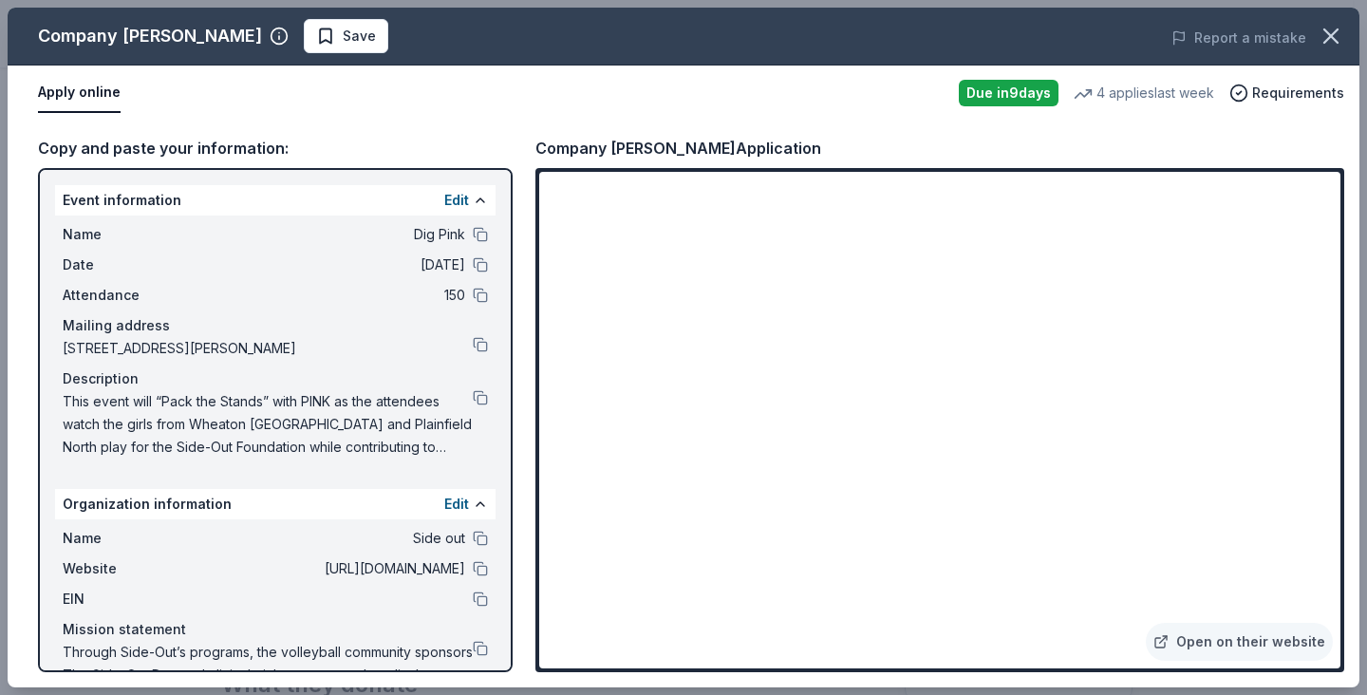
scroll to position [42, 0]
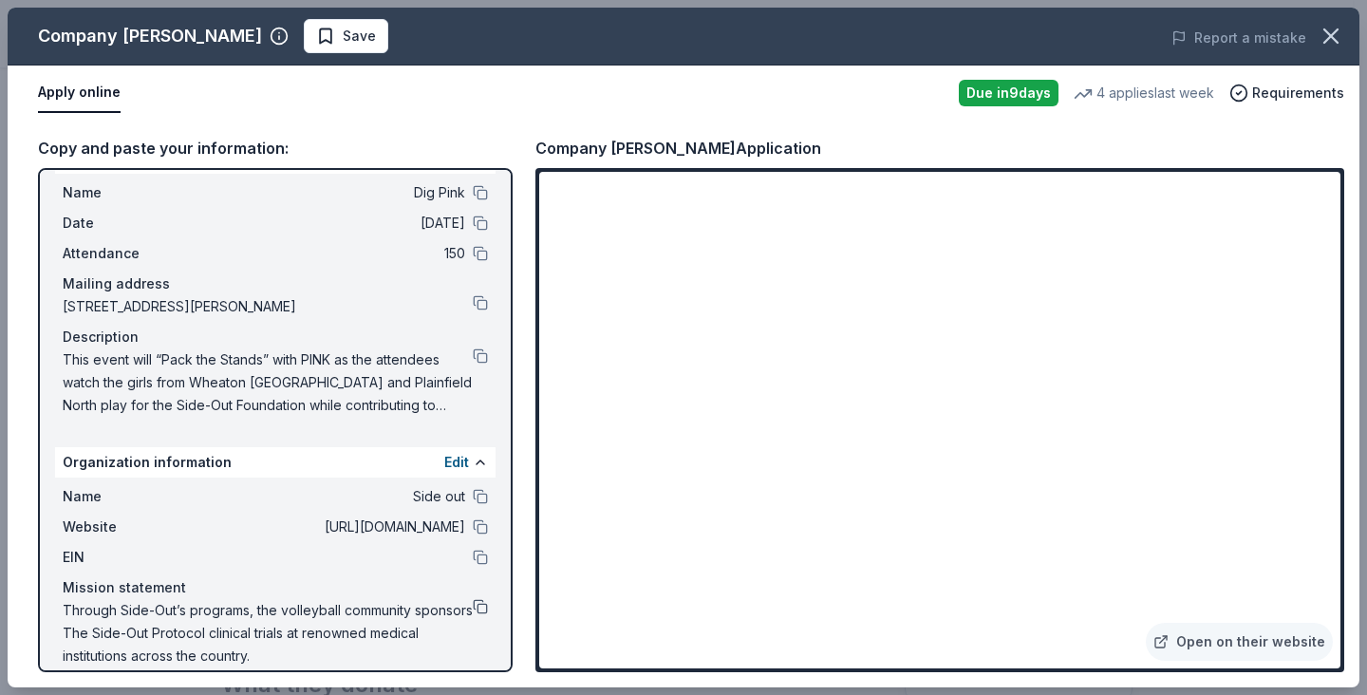
click at [473, 603] on button at bounding box center [480, 606] width 15 height 15
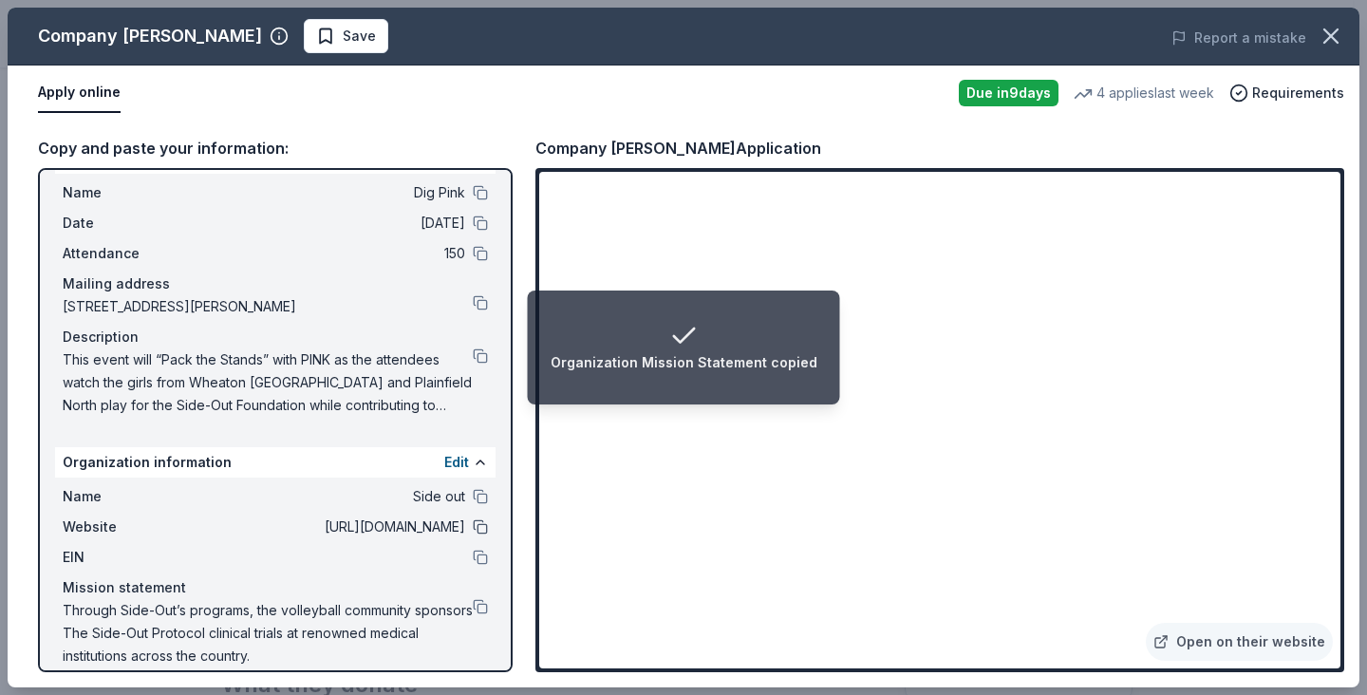
click at [473, 525] on button at bounding box center [480, 526] width 15 height 15
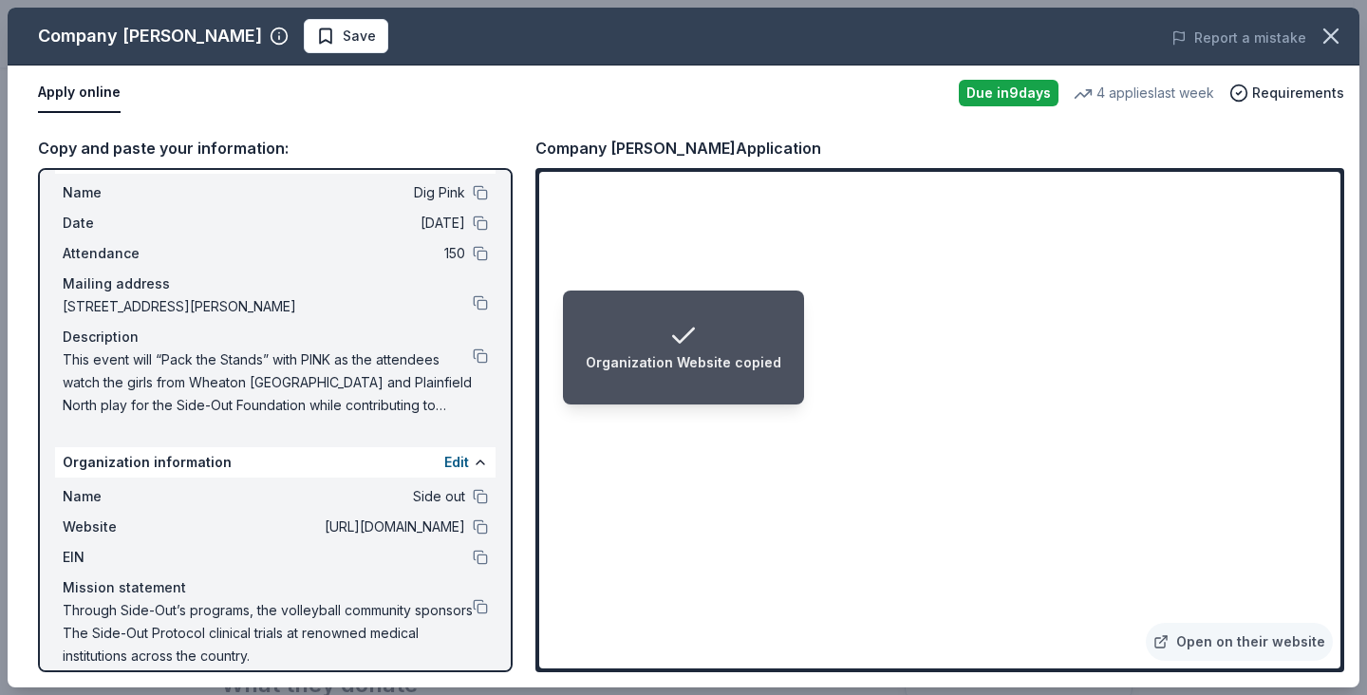
click at [1043, 665] on ol "Organization Website copied" at bounding box center [1167, 680] width 399 height 30
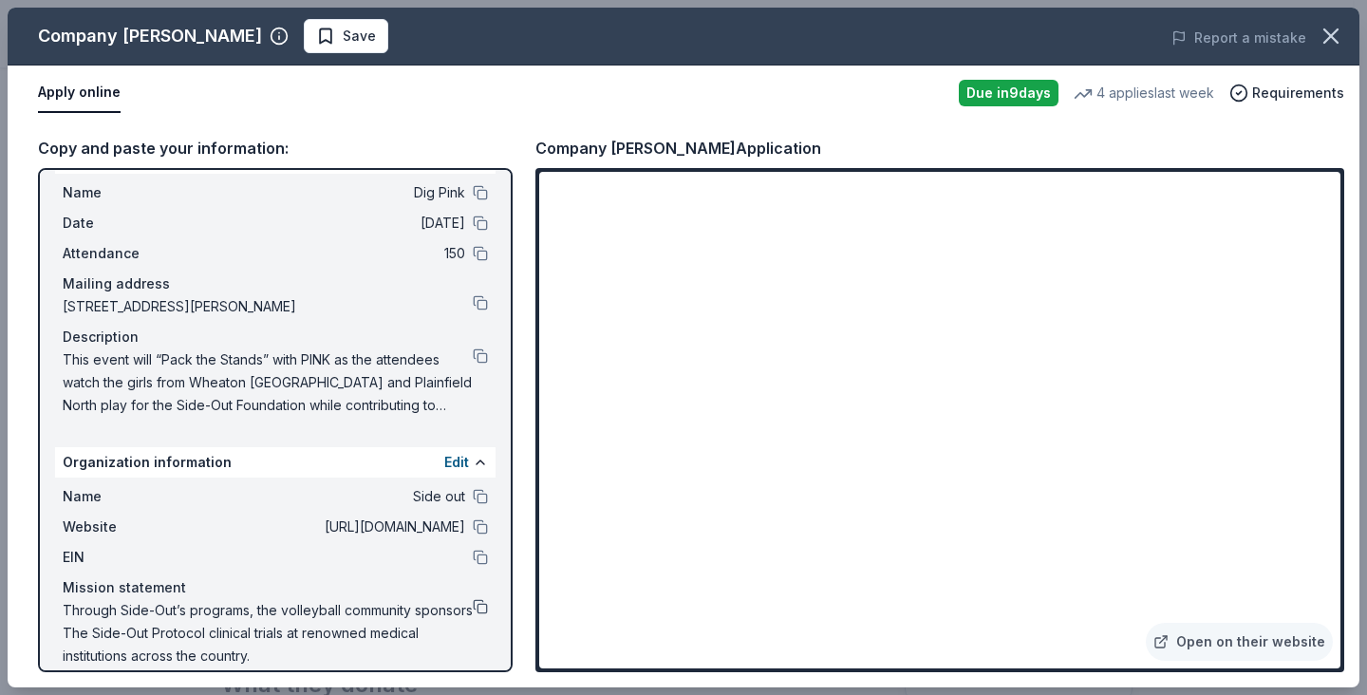
click at [473, 608] on button at bounding box center [480, 606] width 15 height 15
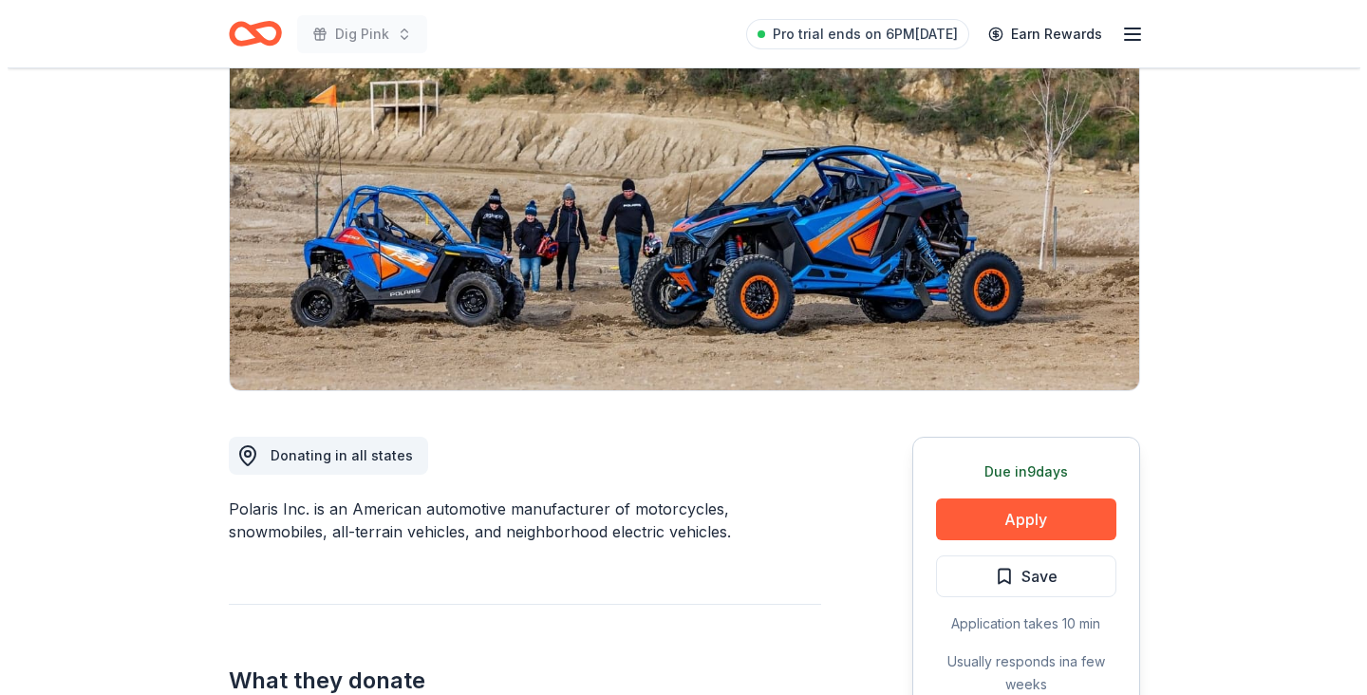
scroll to position [190, 0]
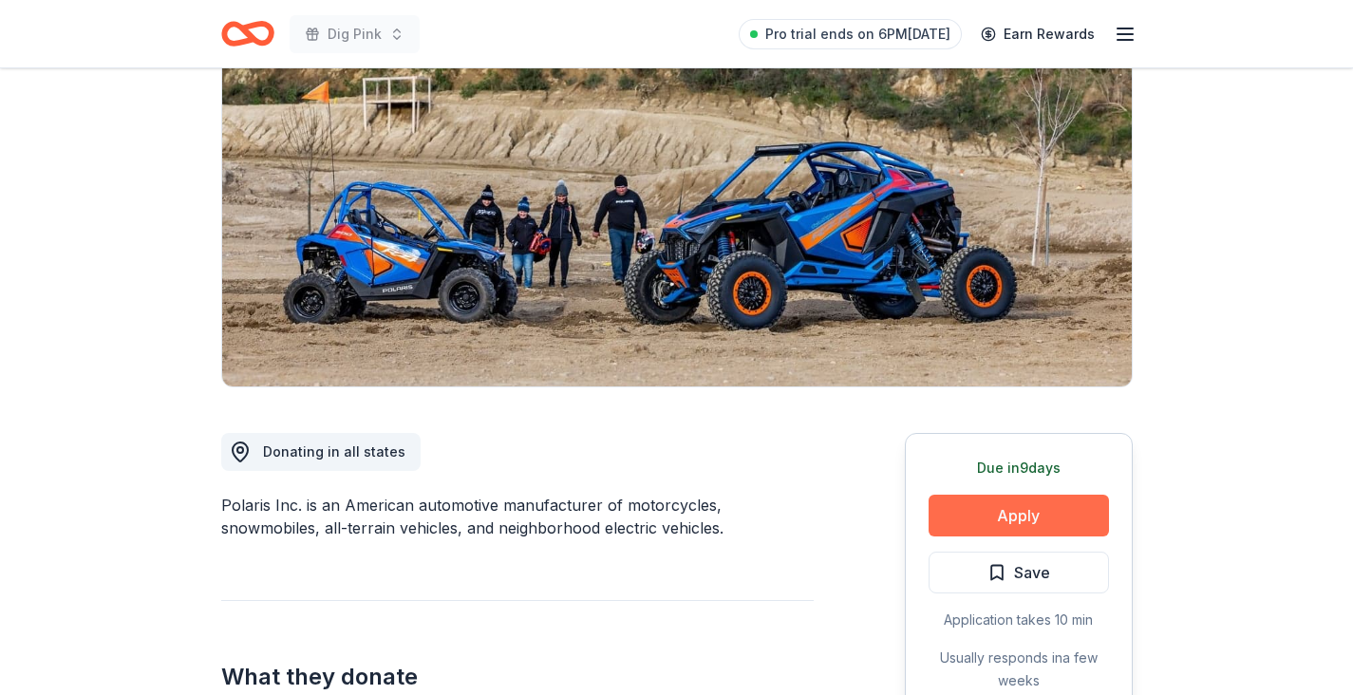
click at [1044, 516] on button "Apply" at bounding box center [1019, 516] width 180 height 42
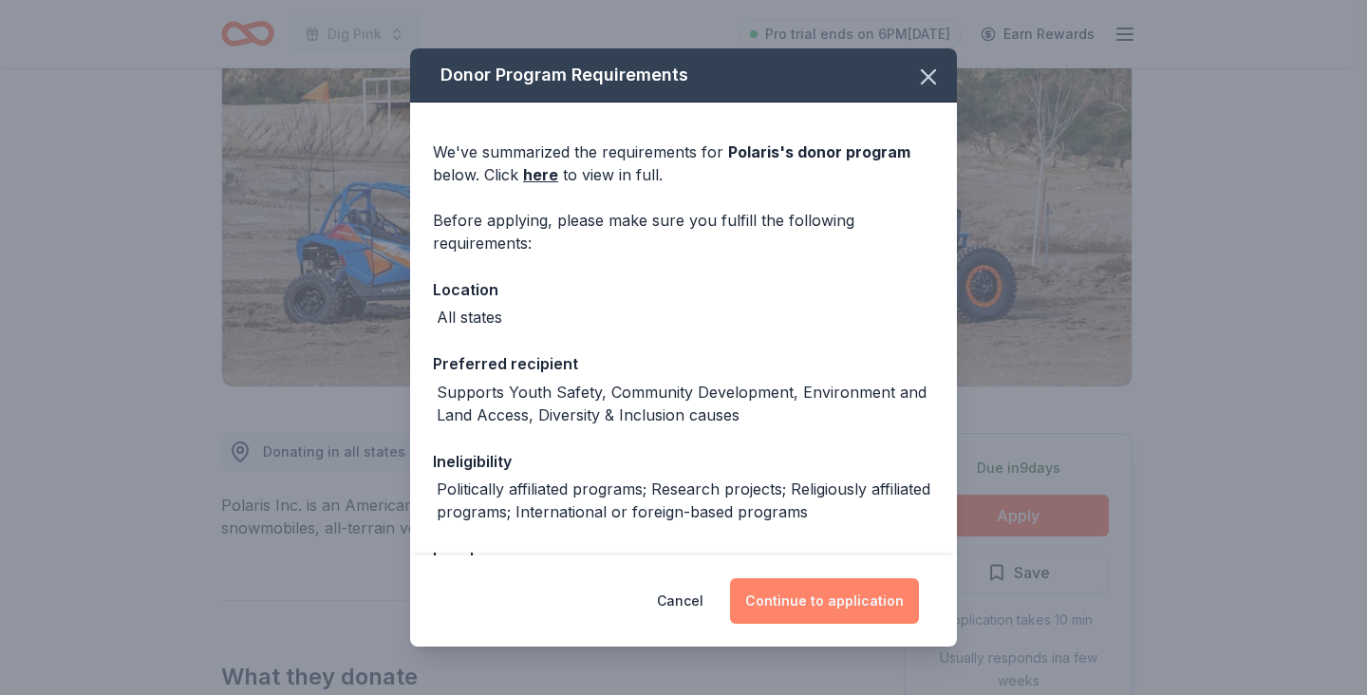
click at [839, 607] on button "Continue to application" at bounding box center [824, 601] width 189 height 46
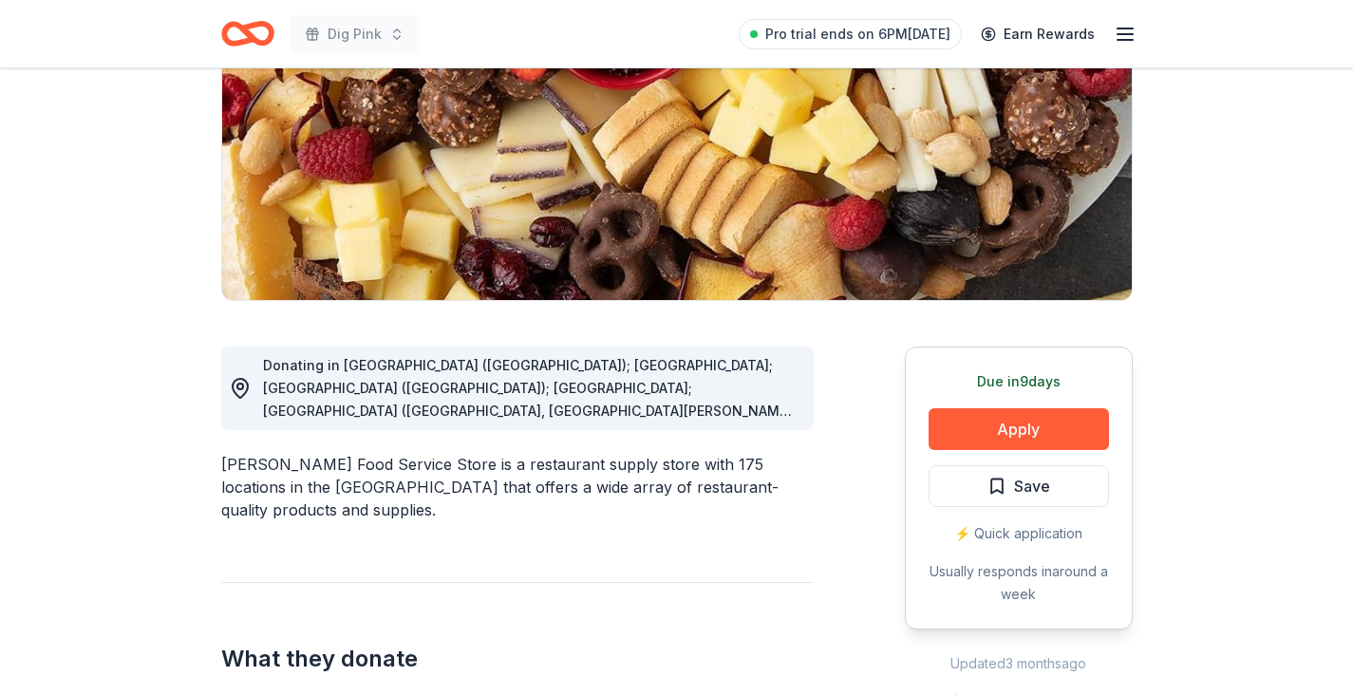
scroll to position [125, 0]
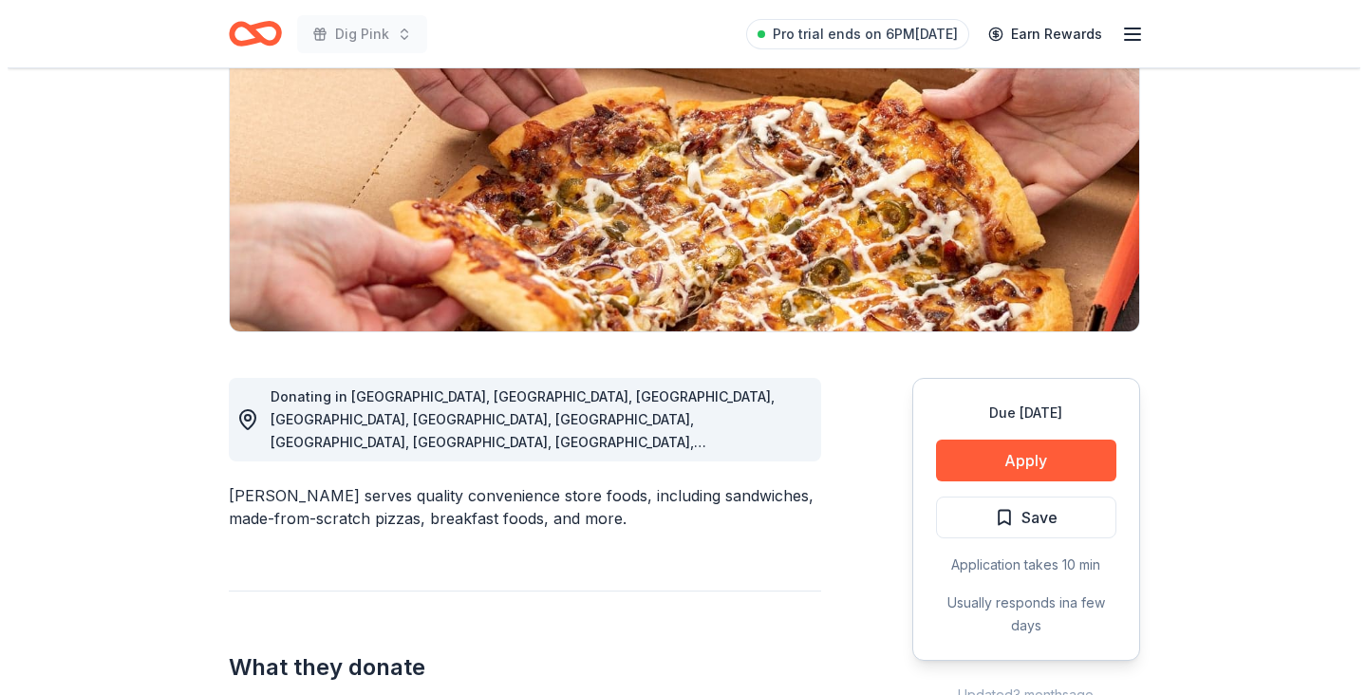
scroll to position [247, 0]
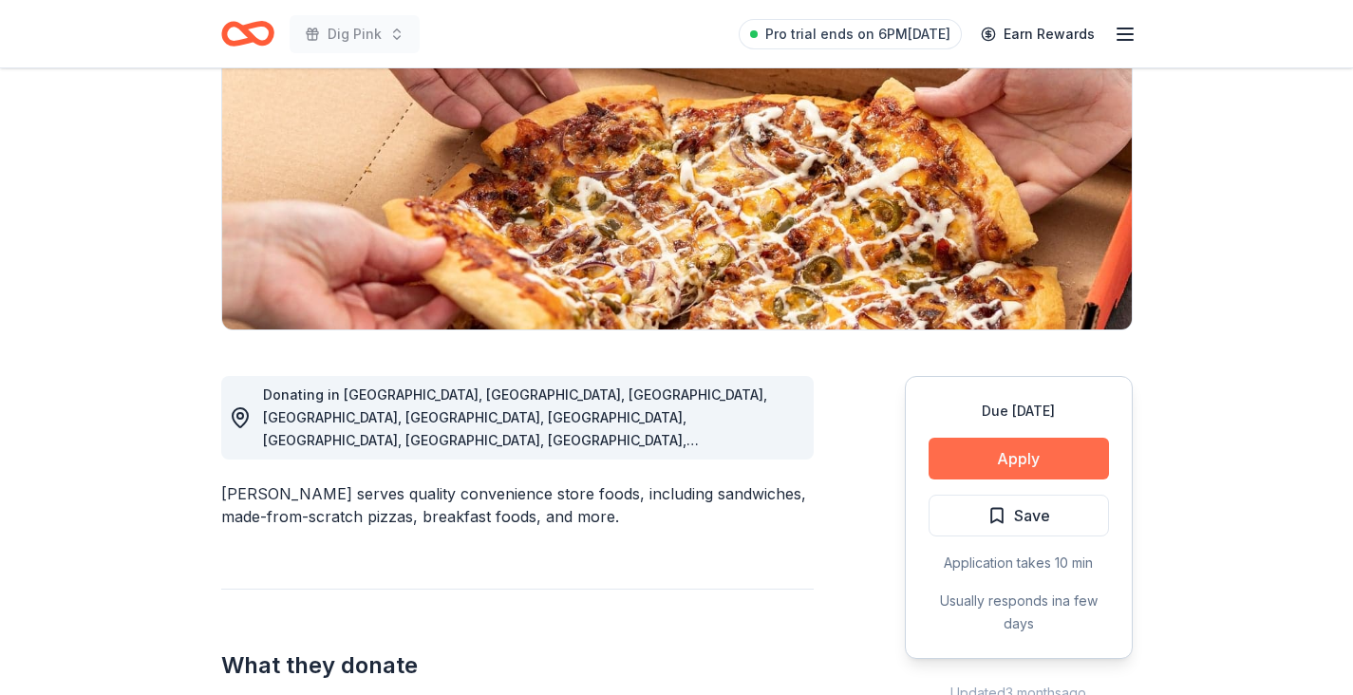
click at [1043, 457] on button "Apply" at bounding box center [1019, 459] width 180 height 42
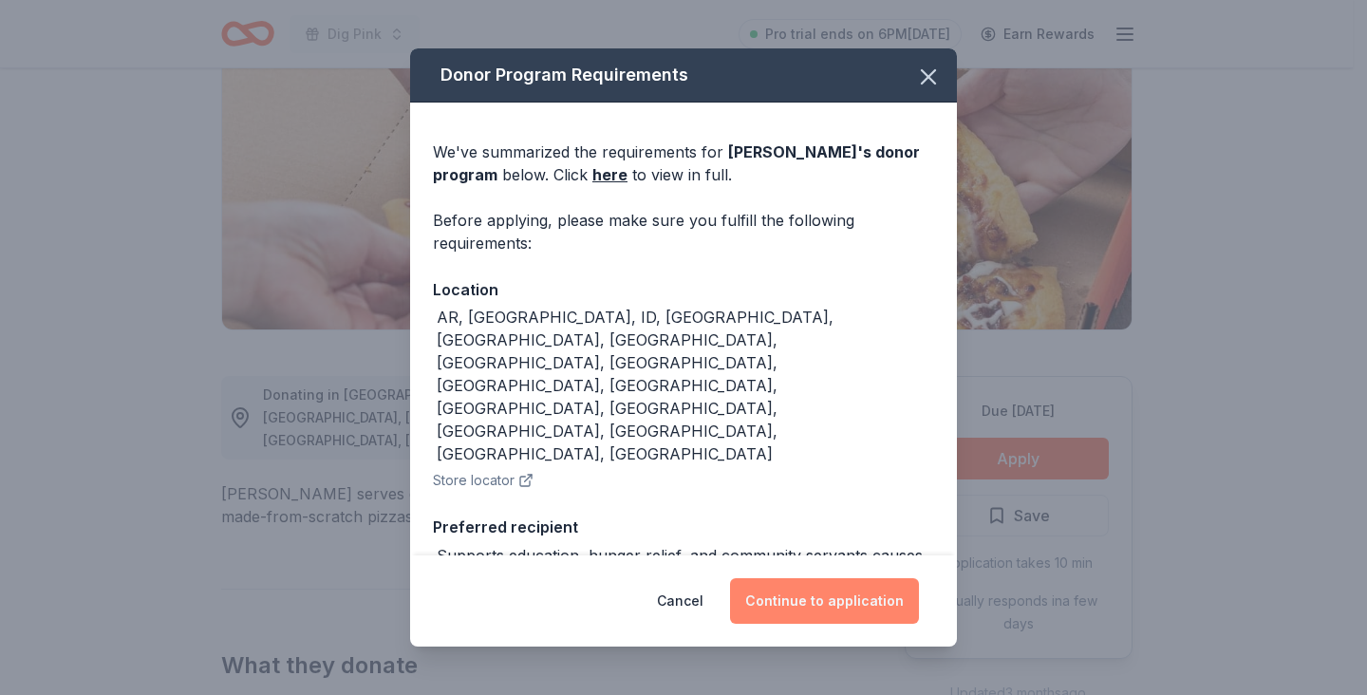
click at [796, 609] on button "Continue to application" at bounding box center [824, 601] width 189 height 46
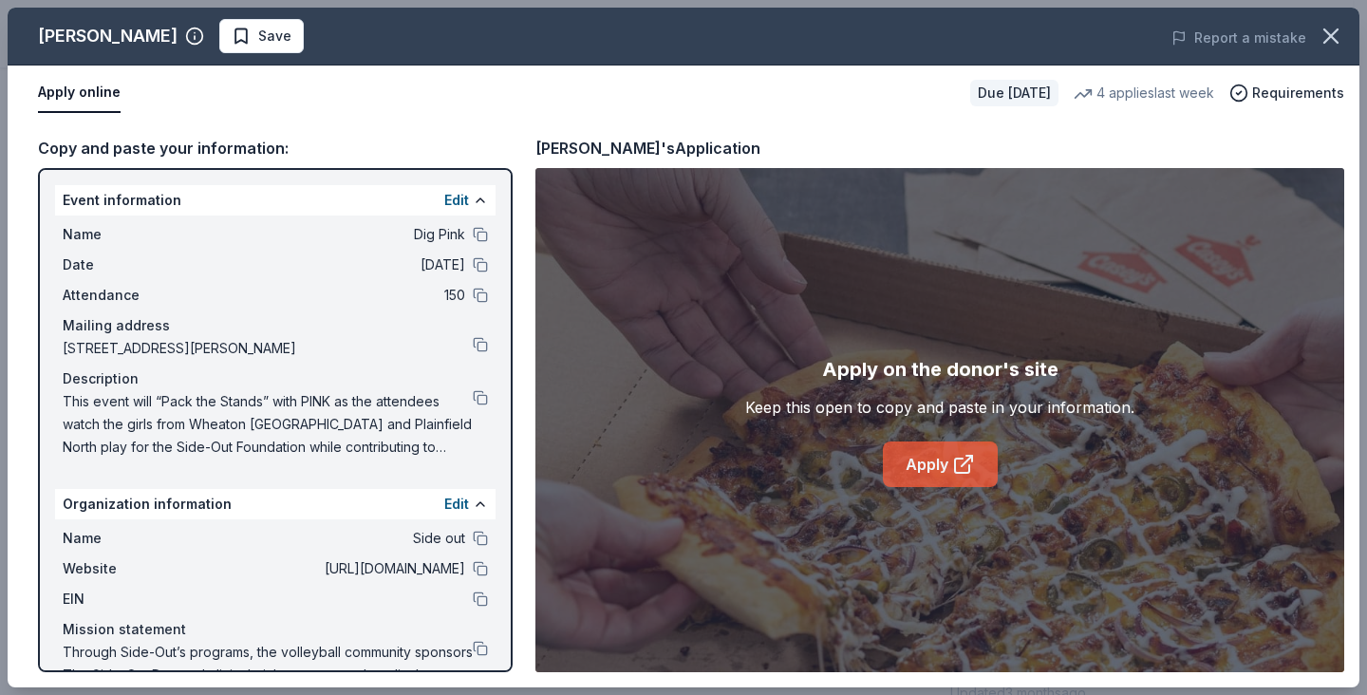
click at [939, 478] on link "Apply" at bounding box center [940, 464] width 115 height 46
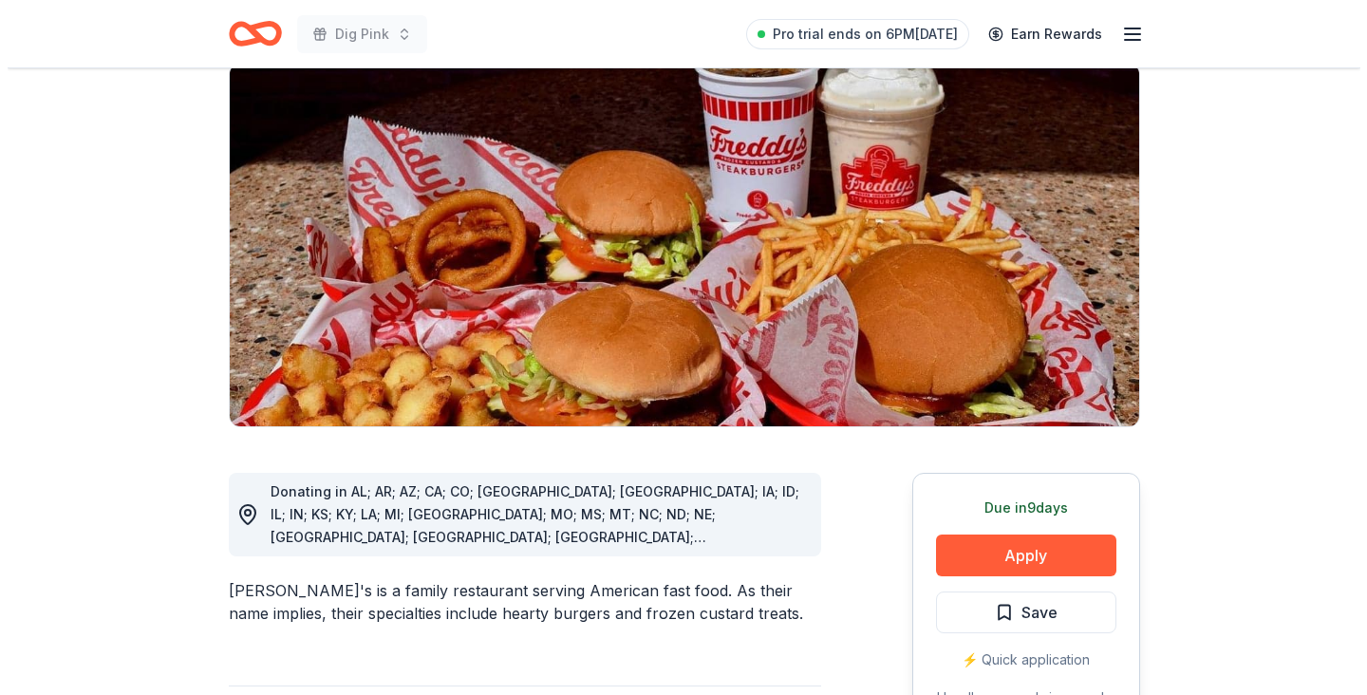
scroll to position [222, 0]
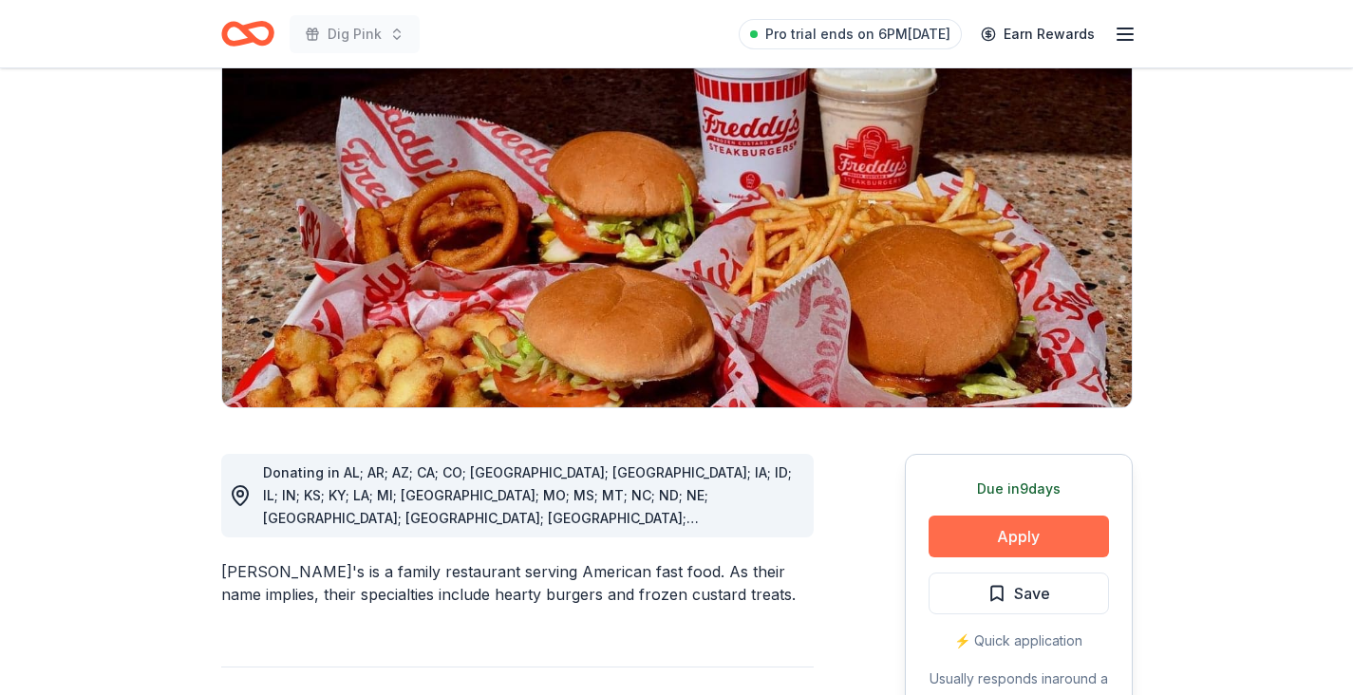
click at [1030, 516] on button "Apply" at bounding box center [1019, 537] width 180 height 42
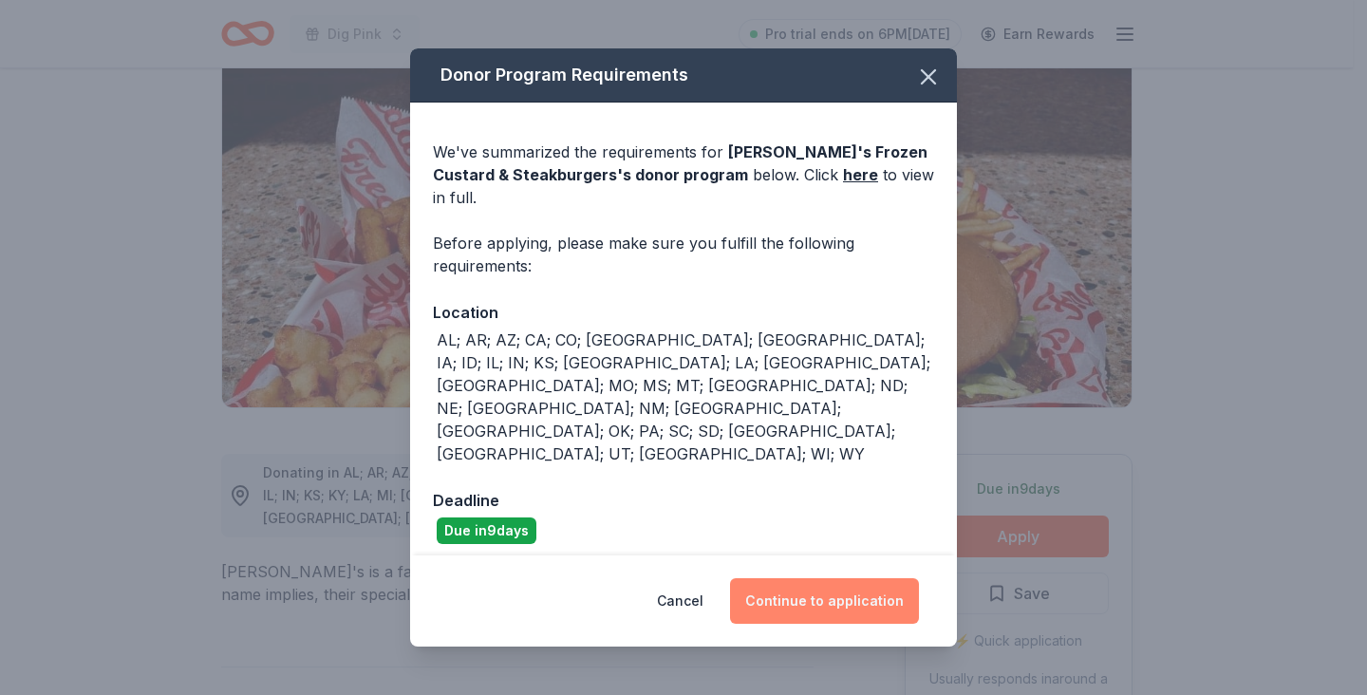
click at [849, 578] on button "Continue to application" at bounding box center [824, 601] width 189 height 46
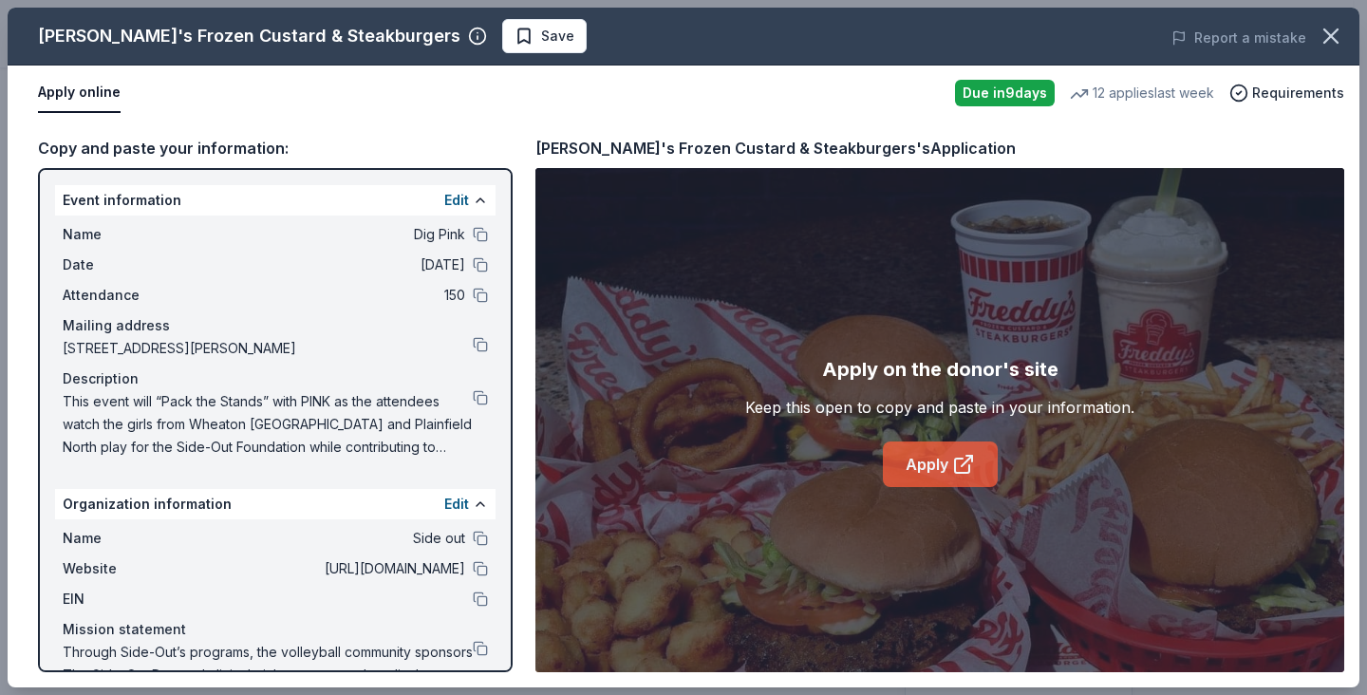
click at [939, 478] on link "Apply" at bounding box center [940, 464] width 115 height 46
click at [473, 392] on button at bounding box center [480, 397] width 15 height 15
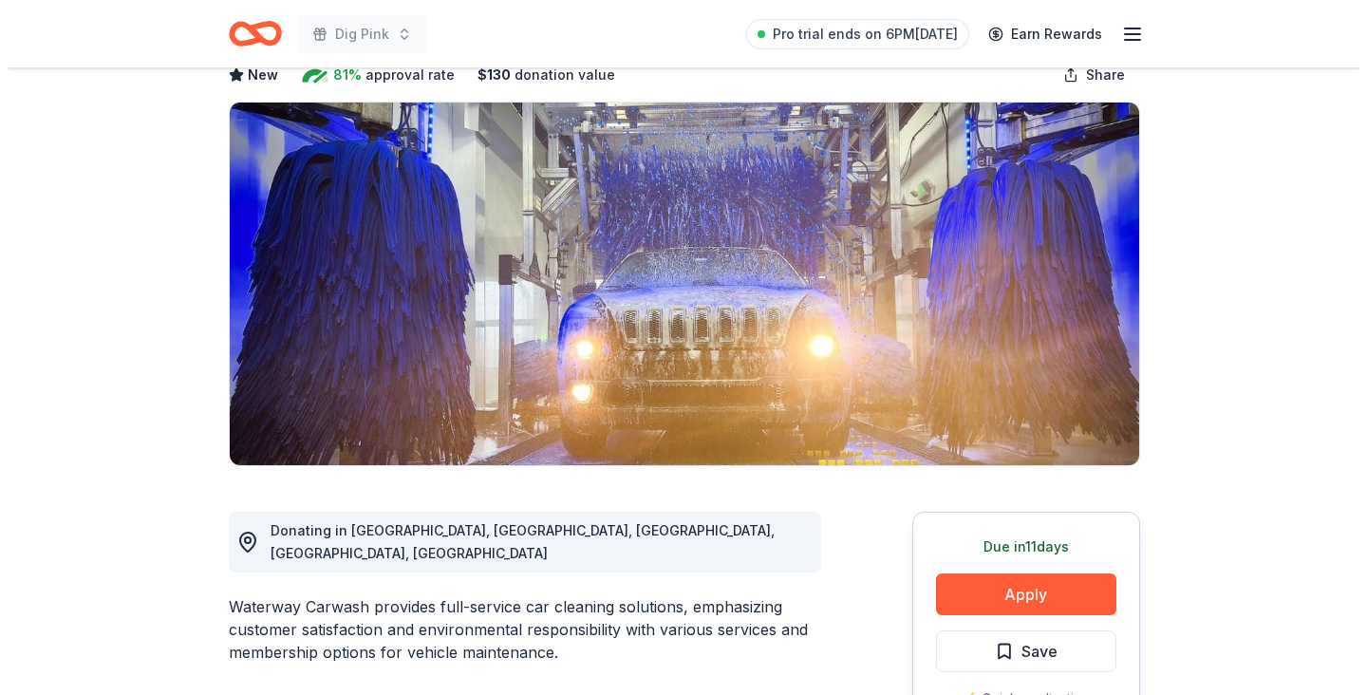
scroll to position [113, 0]
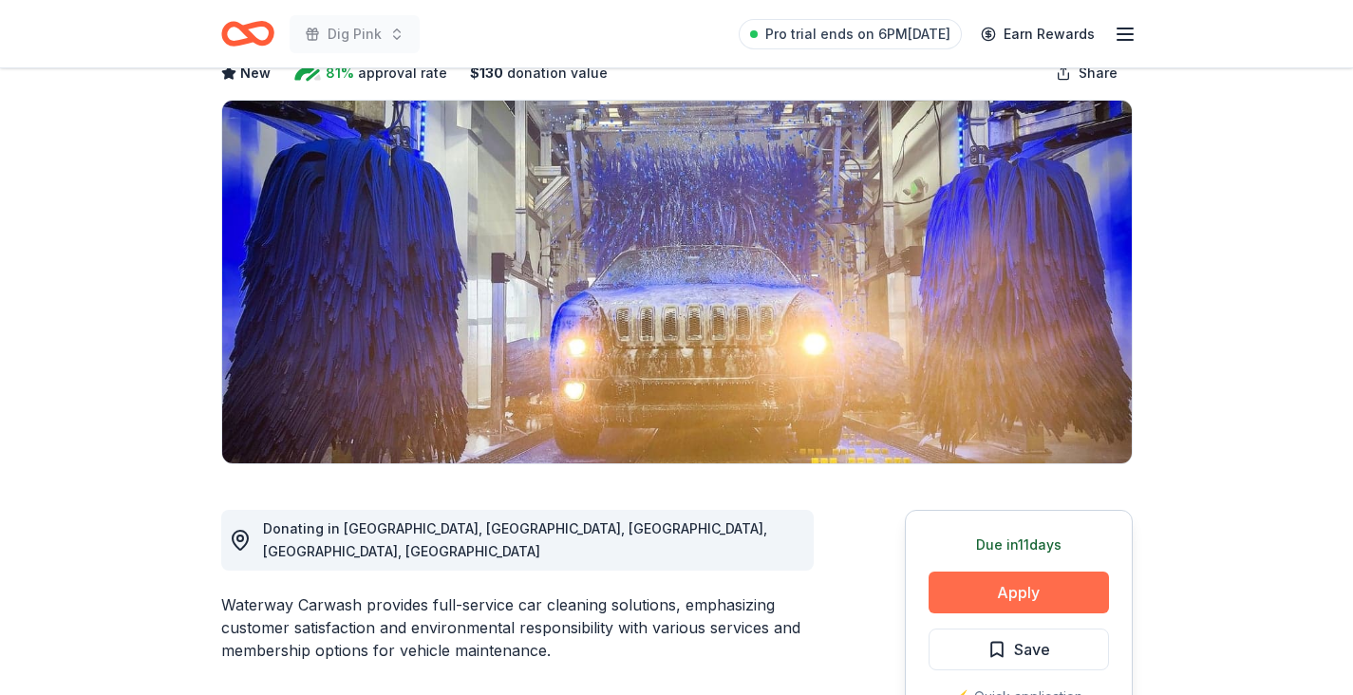
click at [1041, 596] on button "Apply" at bounding box center [1019, 593] width 180 height 42
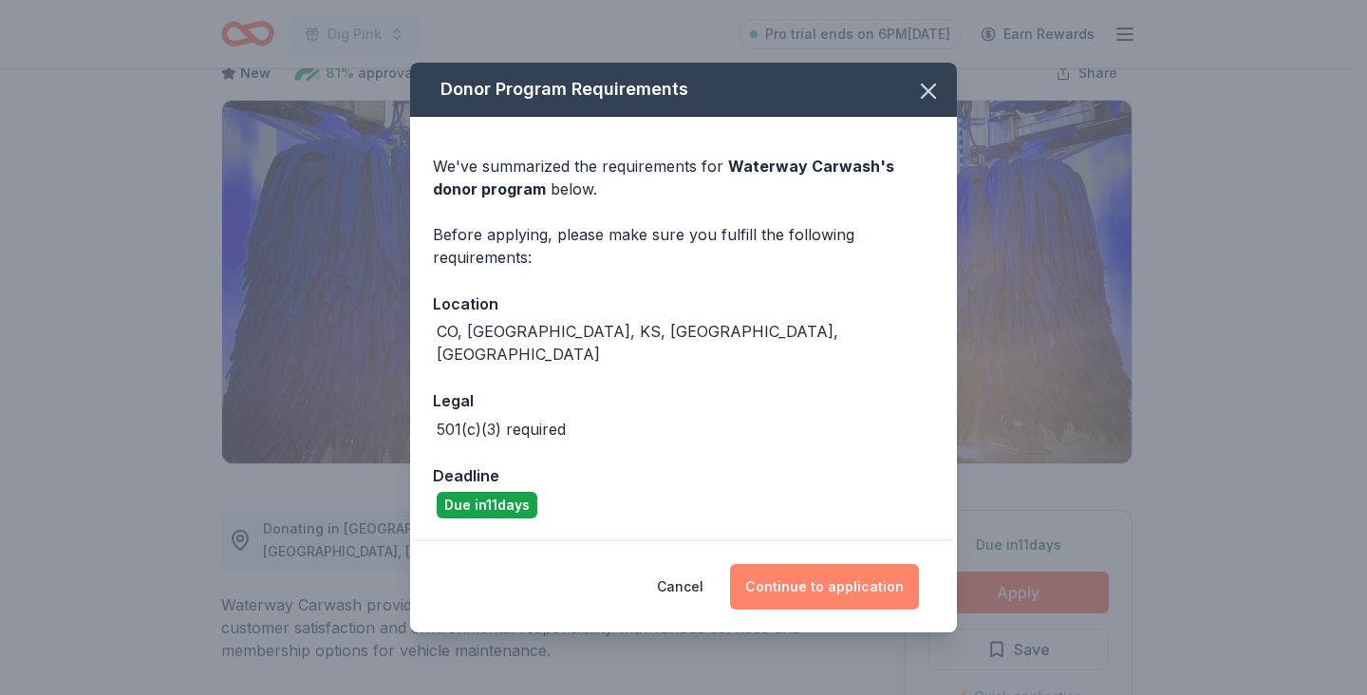
click at [847, 577] on button "Continue to application" at bounding box center [824, 587] width 189 height 46
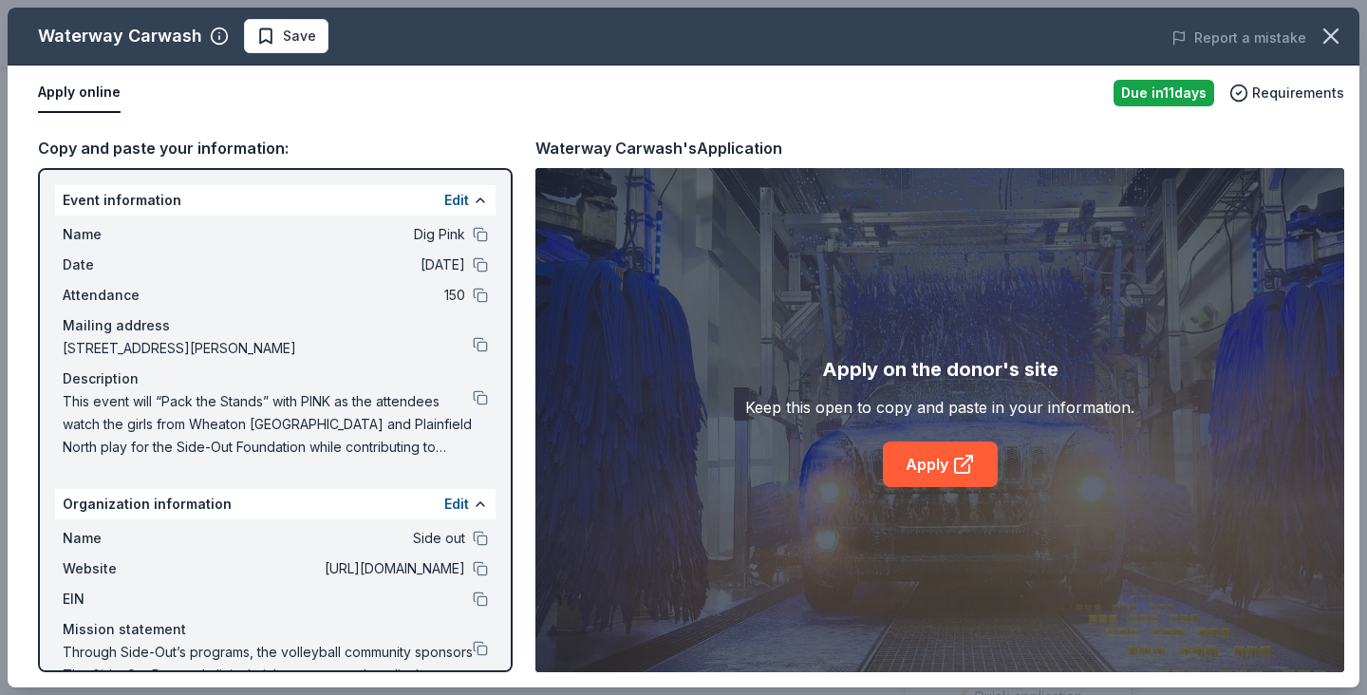
click at [933, 487] on div "Apply on the donor's site Keep this open to copy and paste in your information.…" at bounding box center [939, 420] width 809 height 504
click at [930, 469] on link "Apply" at bounding box center [940, 464] width 115 height 46
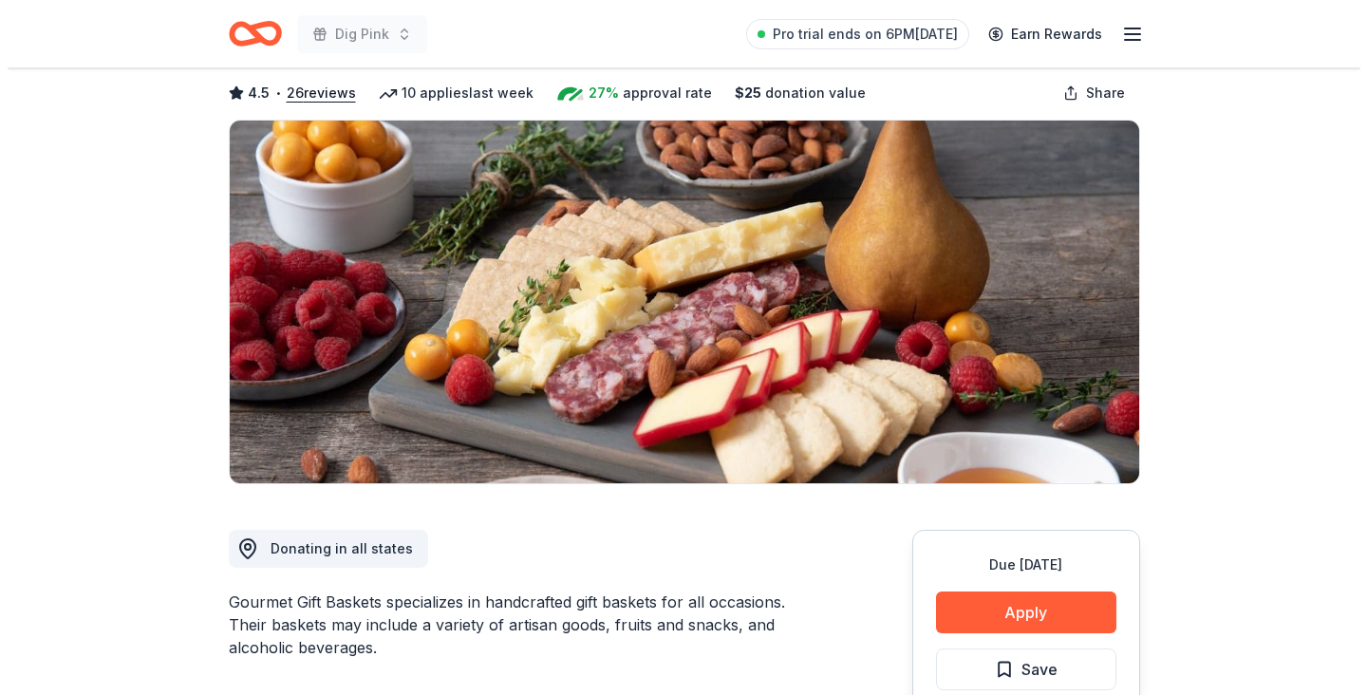
scroll to position [109, 0]
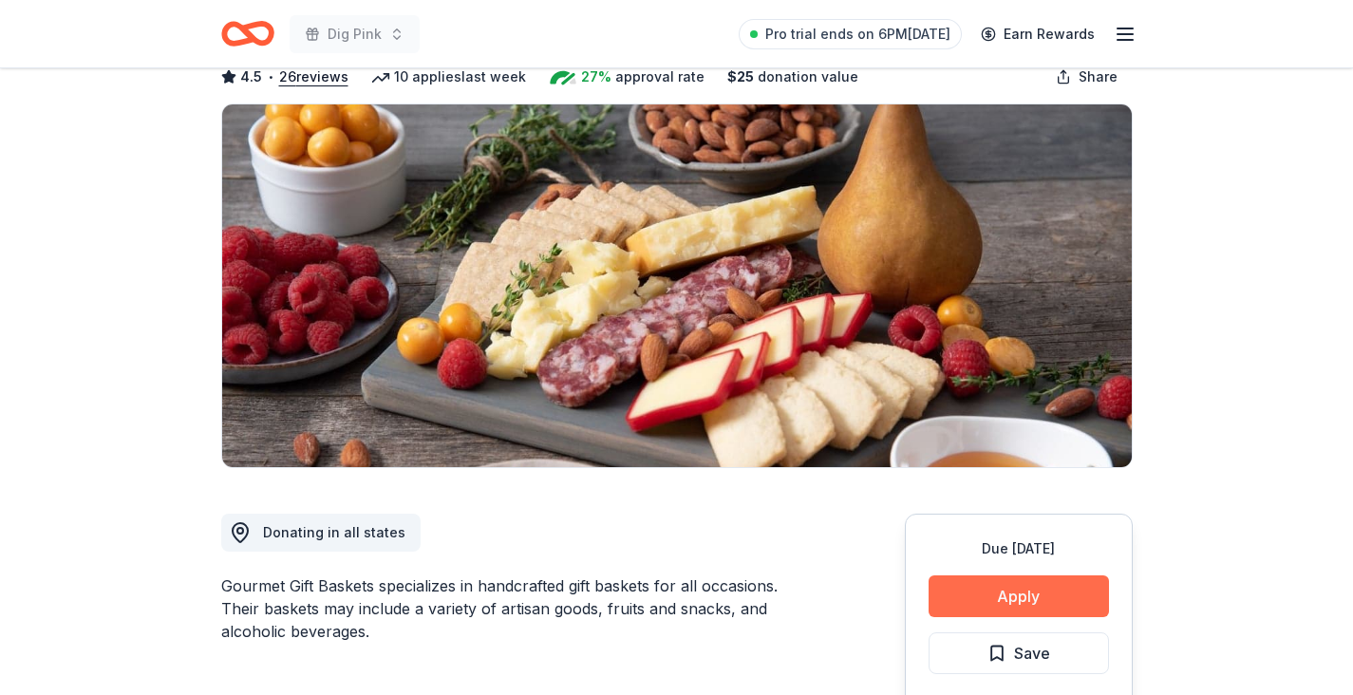
click at [1024, 590] on button "Apply" at bounding box center [1019, 596] width 180 height 42
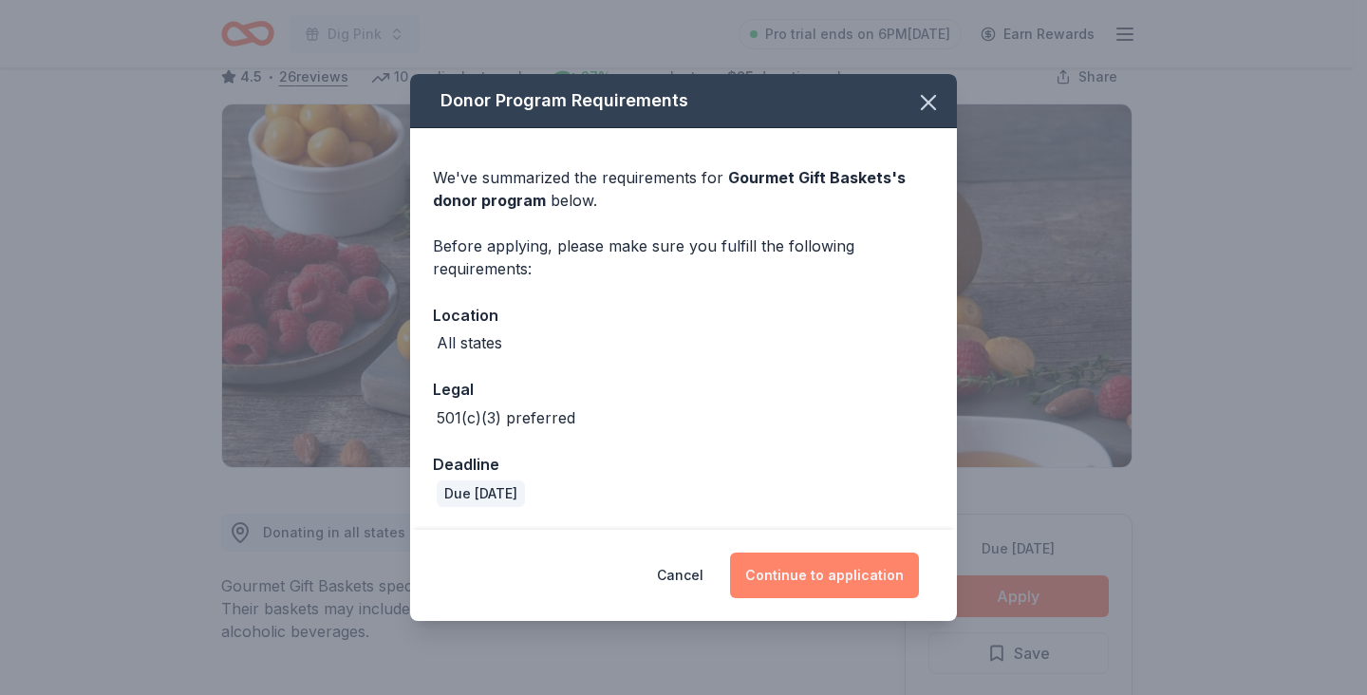
click at [784, 574] on button "Continue to application" at bounding box center [824, 576] width 189 height 46
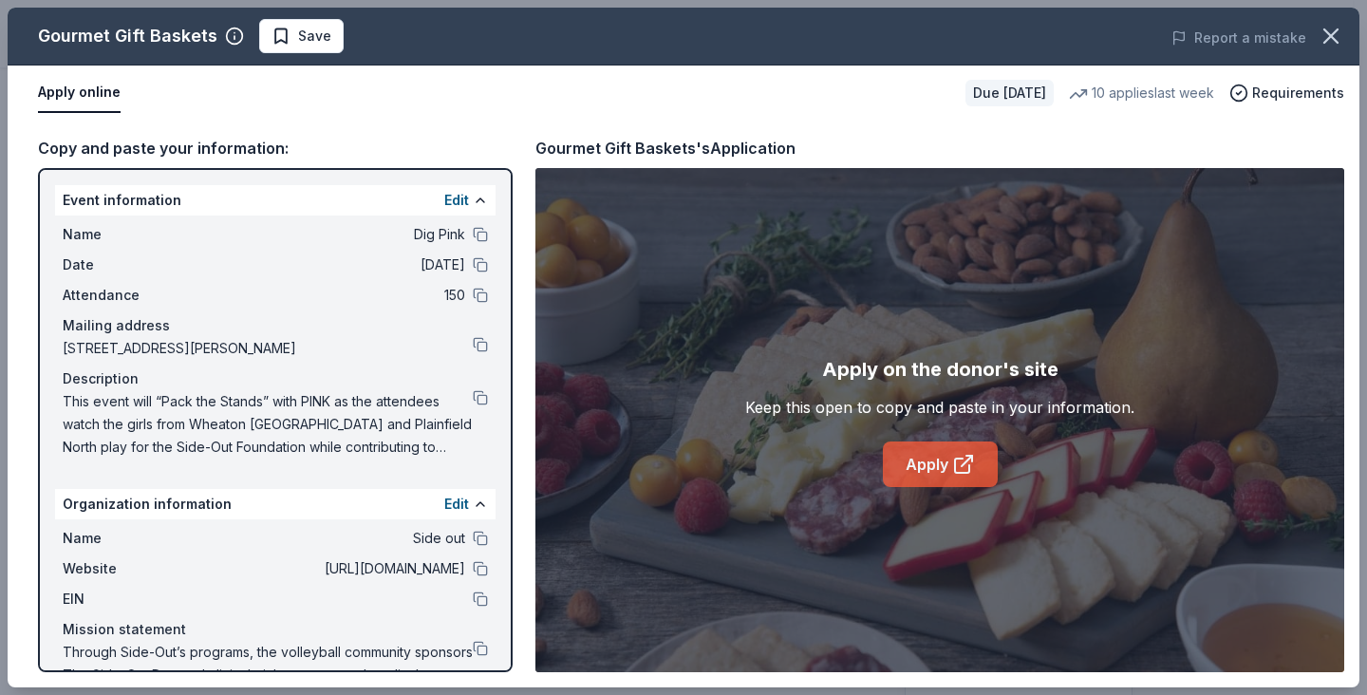
click at [927, 470] on link "Apply" at bounding box center [940, 464] width 115 height 46
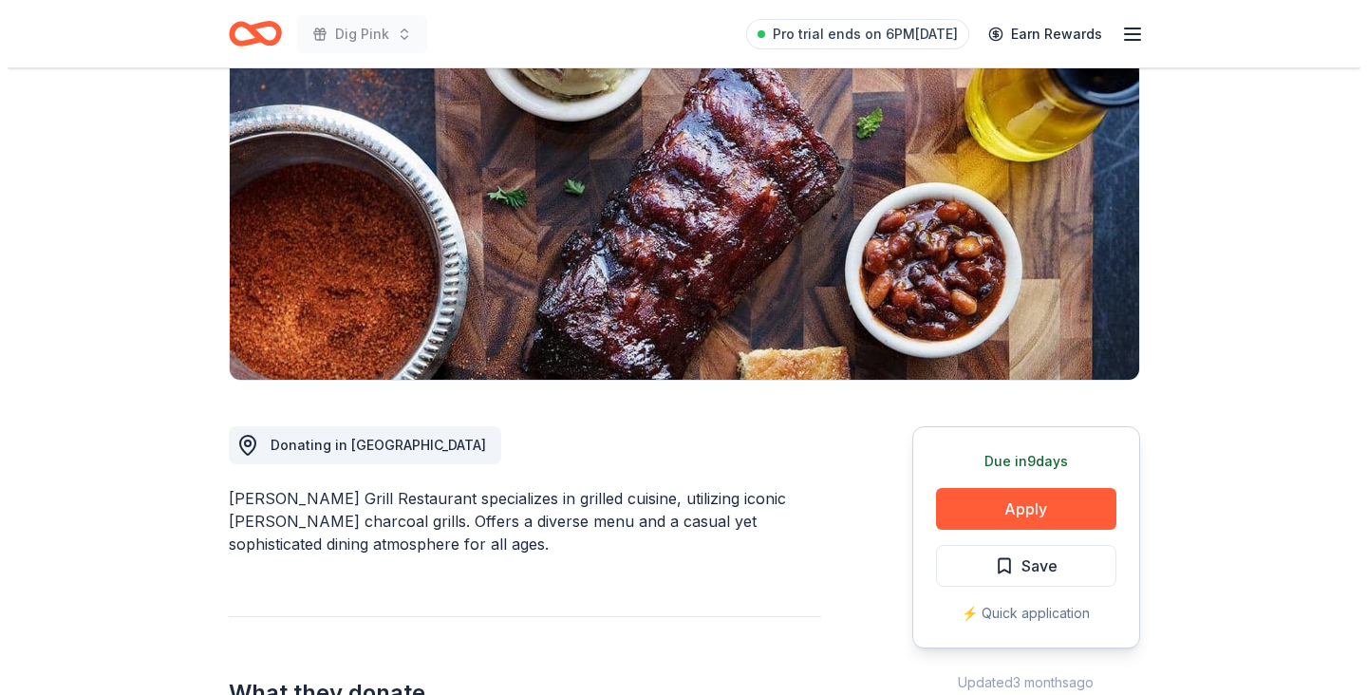
scroll to position [198, 0]
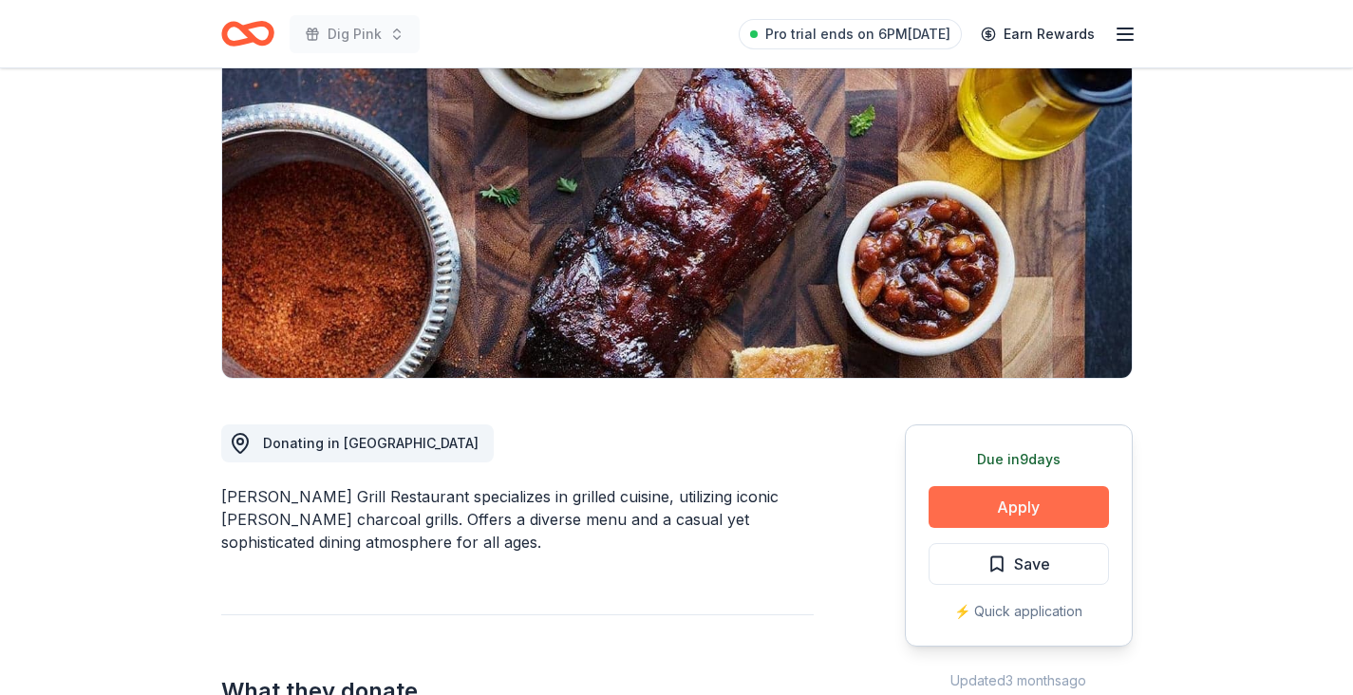
click at [1006, 511] on button "Apply" at bounding box center [1019, 507] width 180 height 42
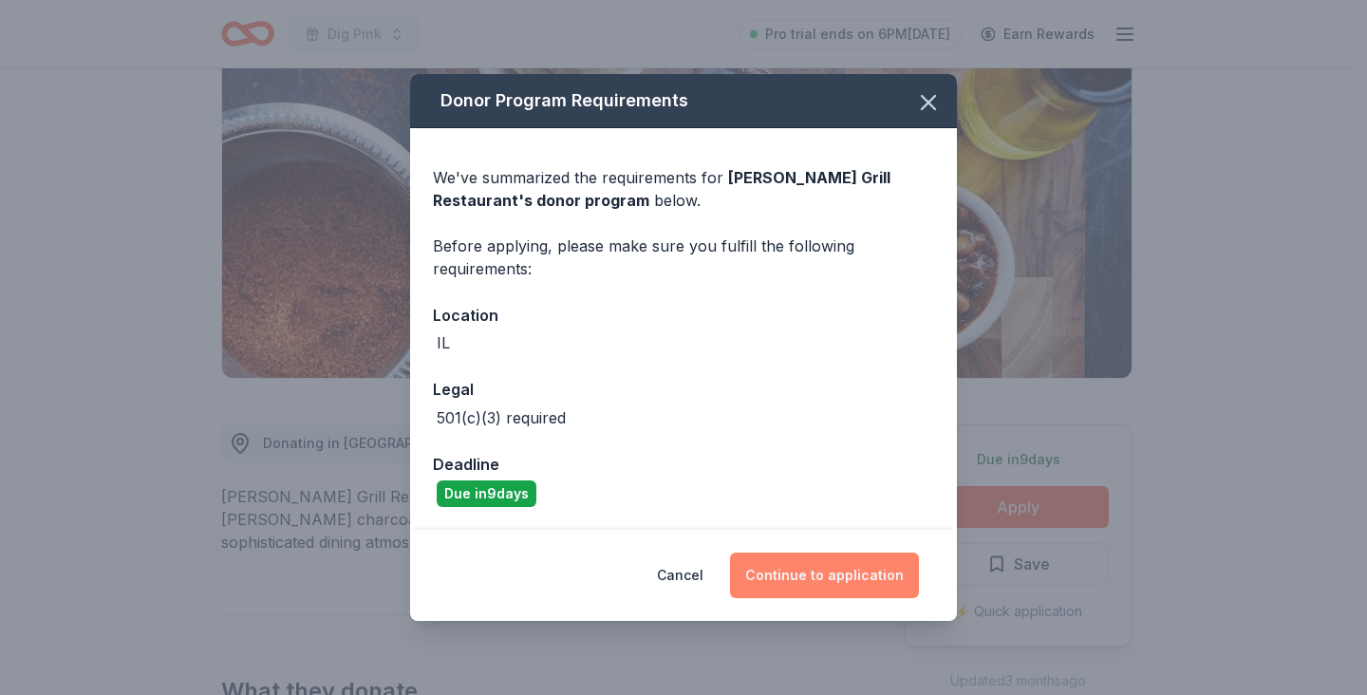
click at [830, 577] on button "Continue to application" at bounding box center [824, 576] width 189 height 46
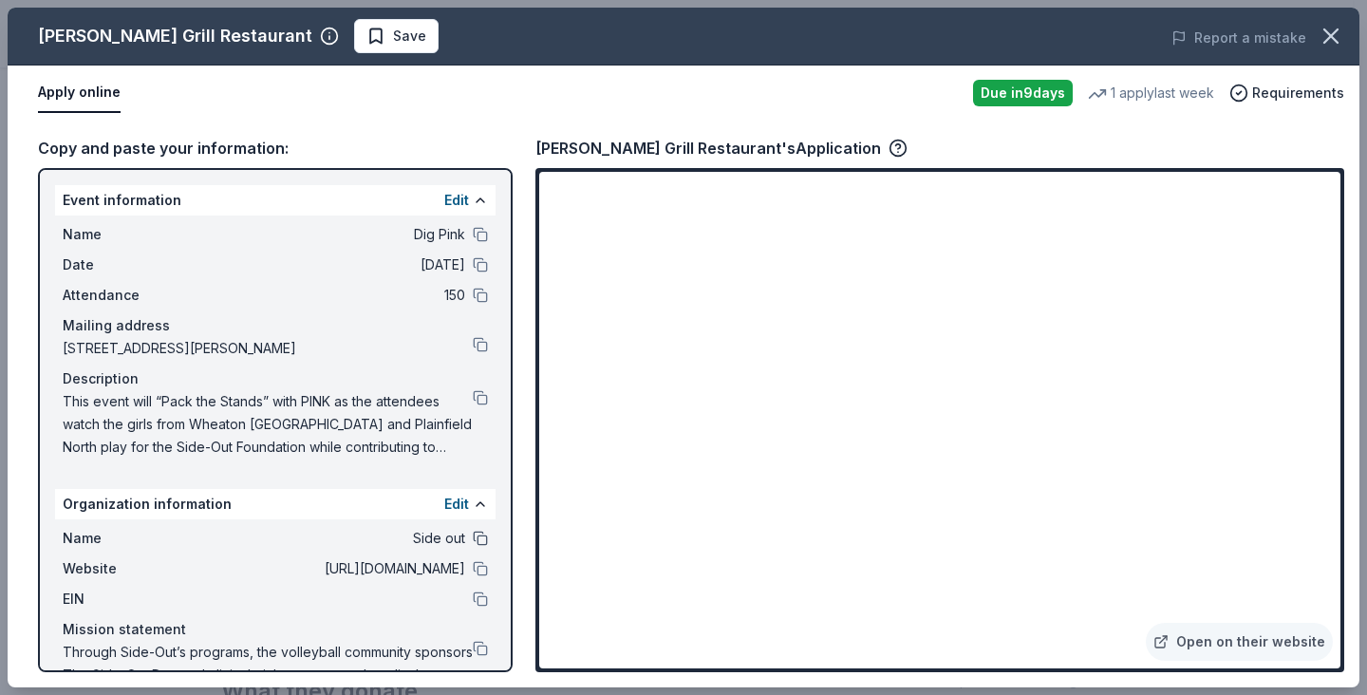
click at [473, 534] on button at bounding box center [480, 538] width 15 height 15
